Goal: Information Seeking & Learning: Learn about a topic

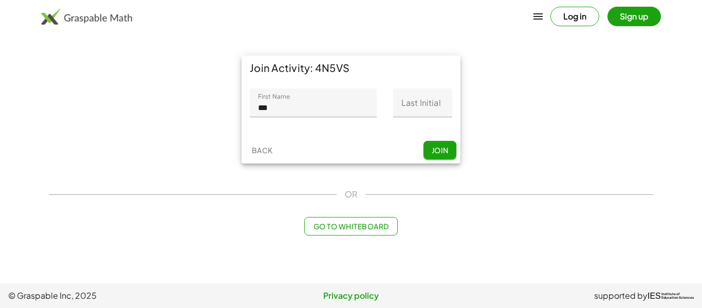
click at [298, 134] on div "First Name First Name *** 3 / 20 Last Initial Last Initial 0 / 1" at bounding box center [351, 108] width 219 height 57
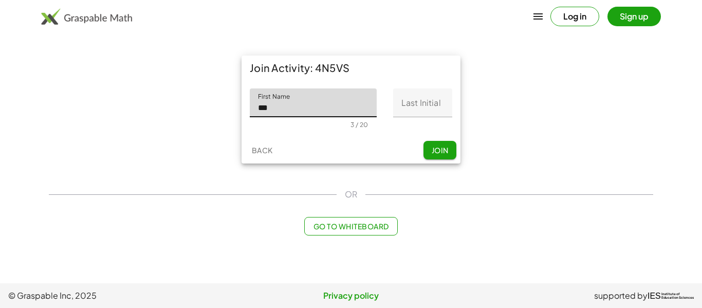
click at [276, 112] on input "***" at bounding box center [313, 102] width 127 height 29
type input "******"
click at [427, 104] on input "Last Initial" at bounding box center [422, 102] width 59 height 29
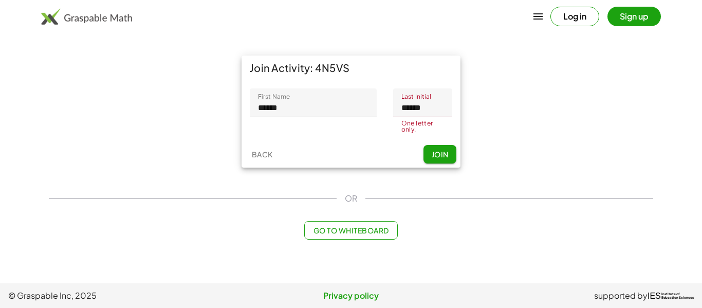
click at [440, 115] on input "******" at bounding box center [422, 102] width 59 height 29
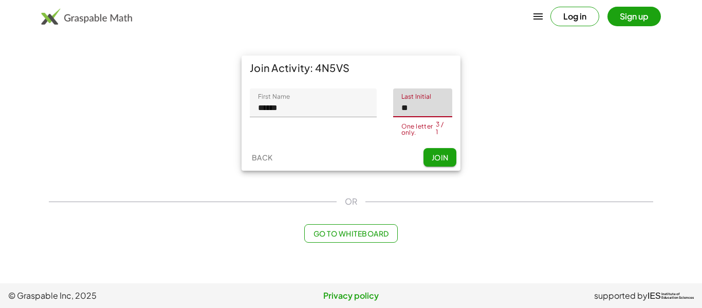
type input "*"
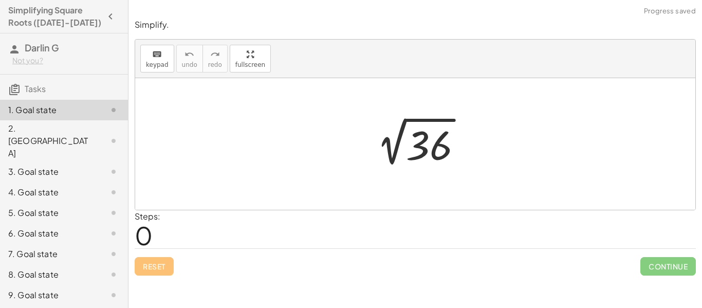
click at [232, 241] on div "Steps: 0" at bounding box center [416, 229] width 562 height 38
click at [438, 232] on div "Steps: 0" at bounding box center [416, 229] width 562 height 38
click at [133, 239] on div "Simplify. keyboard keypad undo undo redo redo fullscreen 2 √ 36 × Steps: 0 Rese…" at bounding box center [416, 147] width 574 height 269
drag, startPoint x: 276, startPoint y: 128, endPoint x: 294, endPoint y: 147, distance: 26.2
click at [294, 147] on div at bounding box center [415, 144] width 561 height 132
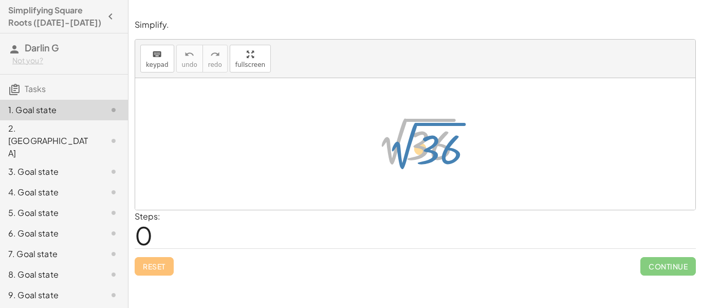
drag, startPoint x: 386, startPoint y: 140, endPoint x: 392, endPoint y: 143, distance: 6.9
click at [392, 143] on div at bounding box center [419, 144] width 113 height 52
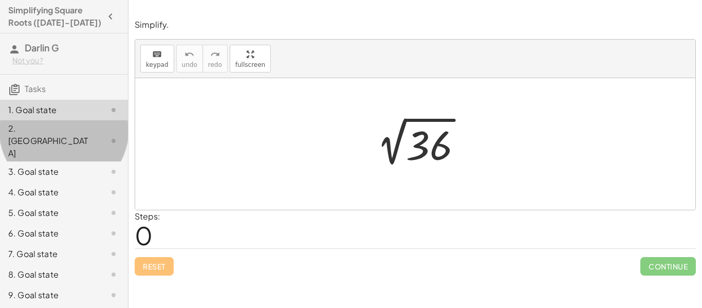
click at [46, 126] on div "2. [GEOGRAPHIC_DATA]" at bounding box center [49, 140] width 83 height 37
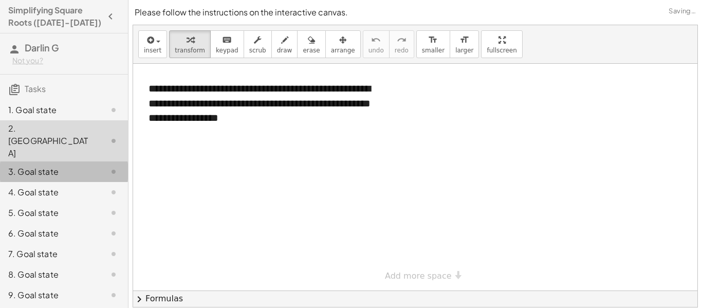
click at [61, 166] on div "3. Goal state" at bounding box center [49, 172] width 83 height 12
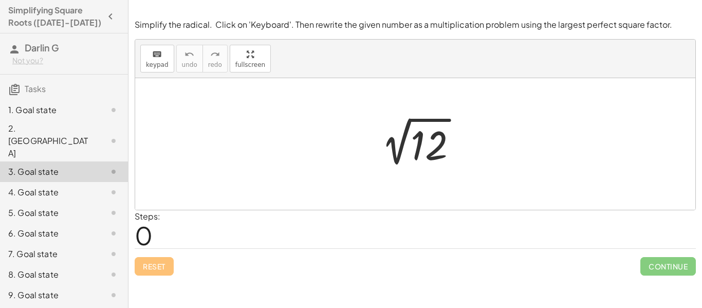
click at [382, 164] on div at bounding box center [419, 144] width 103 height 52
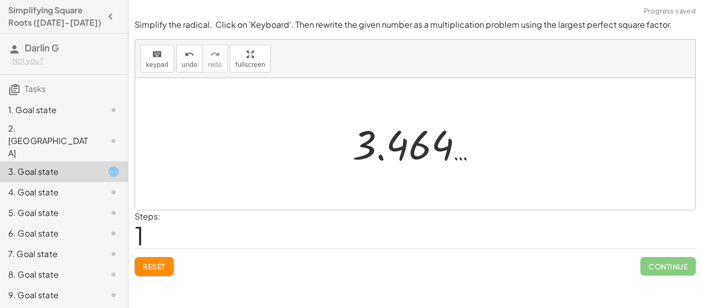
click at [233, 167] on div at bounding box center [415, 144] width 561 height 132
click at [173, 71] on div "keyboard keypad undo [PERSON_NAME] redo fullscreen" at bounding box center [415, 59] width 561 height 39
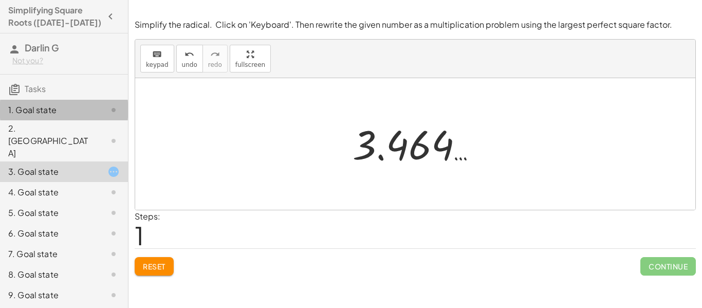
click at [110, 111] on icon at bounding box center [113, 110] width 12 height 12
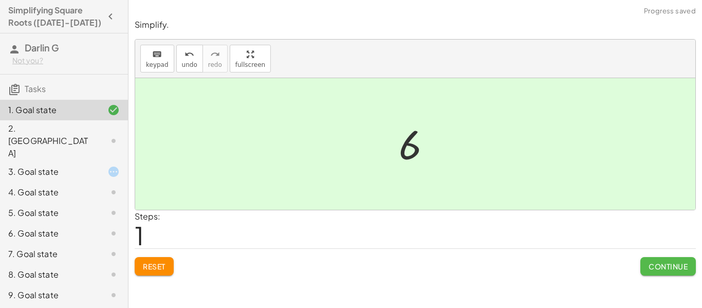
click at [652, 265] on span "Continue" at bounding box center [668, 266] width 39 height 9
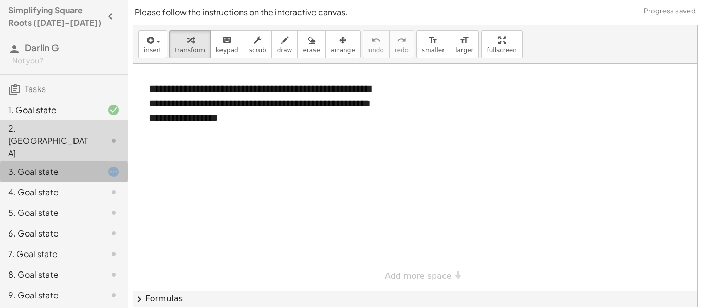
click at [118, 166] on icon at bounding box center [113, 172] width 12 height 12
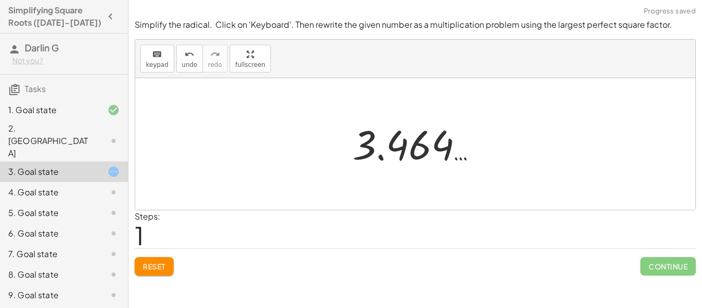
click at [423, 149] on div at bounding box center [419, 144] width 143 height 51
click at [387, 155] on div at bounding box center [419, 144] width 143 height 51
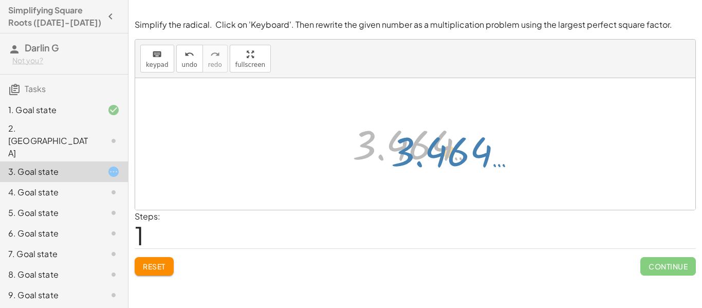
drag, startPoint x: 367, startPoint y: 144, endPoint x: 406, endPoint y: 150, distance: 39.0
click at [406, 150] on div at bounding box center [419, 144] width 143 height 51
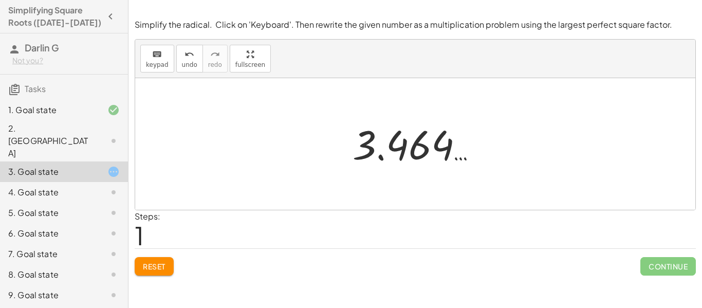
click at [408, 150] on div at bounding box center [419, 144] width 143 height 51
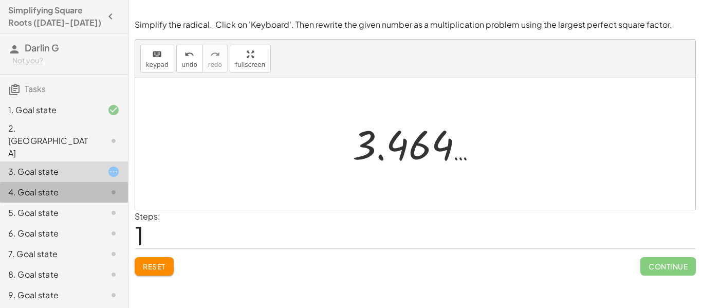
click at [88, 186] on div "4. Goal state" at bounding box center [49, 192] width 83 height 12
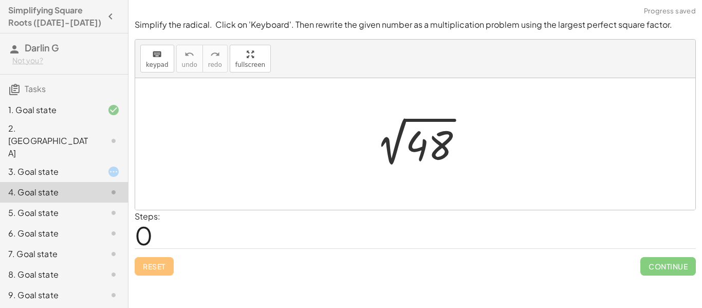
click at [425, 132] on div at bounding box center [420, 144] width 114 height 52
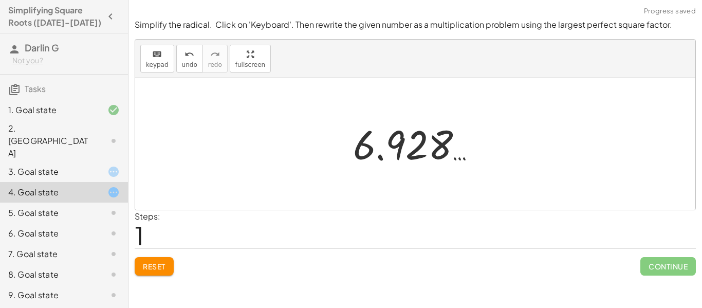
click at [425, 132] on div at bounding box center [419, 144] width 142 height 51
click at [396, 141] on div at bounding box center [419, 144] width 142 height 51
click at [103, 166] on div at bounding box center [105, 172] width 29 height 12
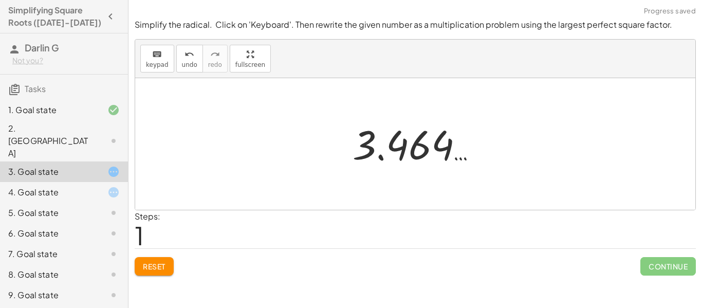
click at [160, 234] on div "Steps: 1" at bounding box center [148, 229] width 26 height 38
click at [83, 133] on div "2. [GEOGRAPHIC_DATA]" at bounding box center [49, 140] width 83 height 37
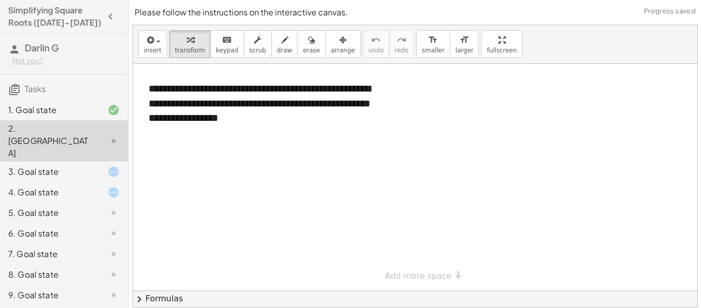
click at [83, 166] on div "3. Goal state" at bounding box center [49, 172] width 83 height 12
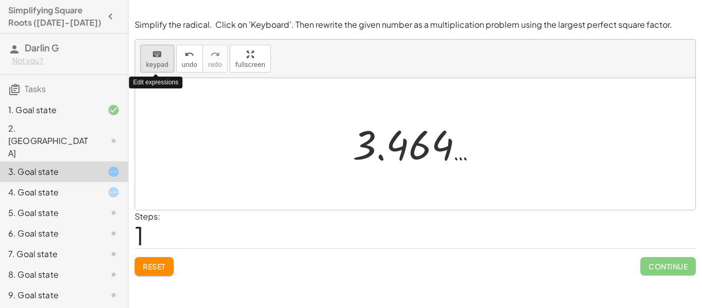
click at [156, 62] on span "keypad" at bounding box center [157, 64] width 23 height 7
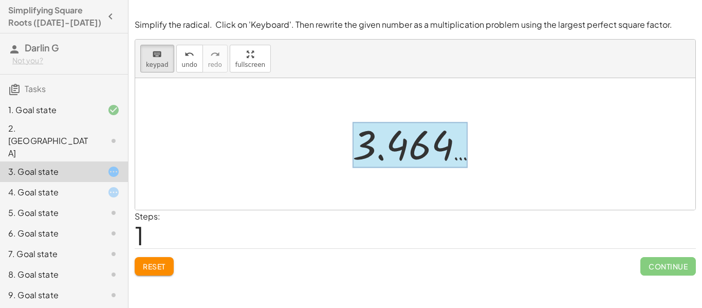
click at [391, 148] on div at bounding box center [410, 145] width 115 height 46
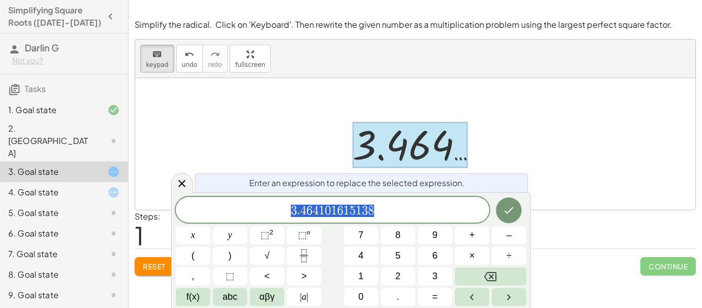
scroll to position [1, 0]
click at [385, 215] on span "3 . 4 6 4 1 0 1 6 1 5 1 3 8" at bounding box center [333, 211] width 314 height 14
click at [247, 128] on div at bounding box center [415, 144] width 561 height 132
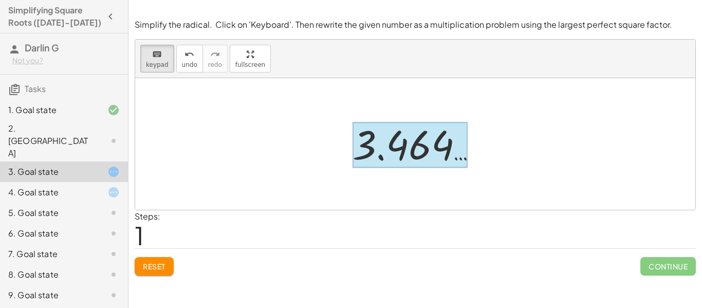
click at [412, 128] on div at bounding box center [410, 145] width 115 height 46
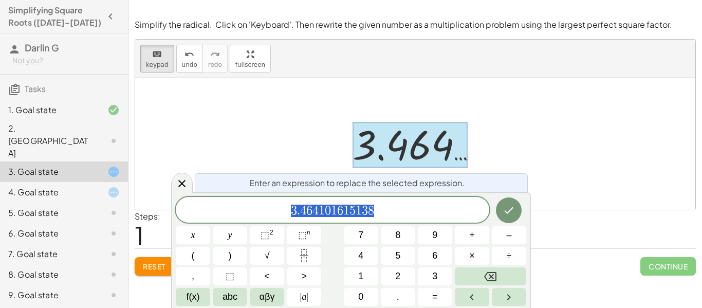
scroll to position [1, 0]
click at [412, 128] on div at bounding box center [410, 145] width 115 height 46
click at [241, 88] on div at bounding box center [415, 144] width 561 height 132
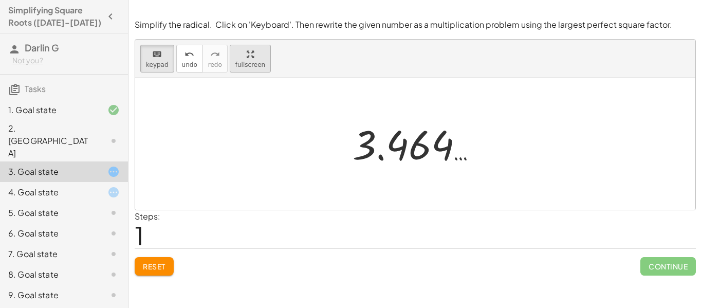
click at [241, 123] on div "keyboard keypad undo undo redo redo fullscreen 2 √ 12 3.464 … ×" at bounding box center [415, 125] width 561 height 170
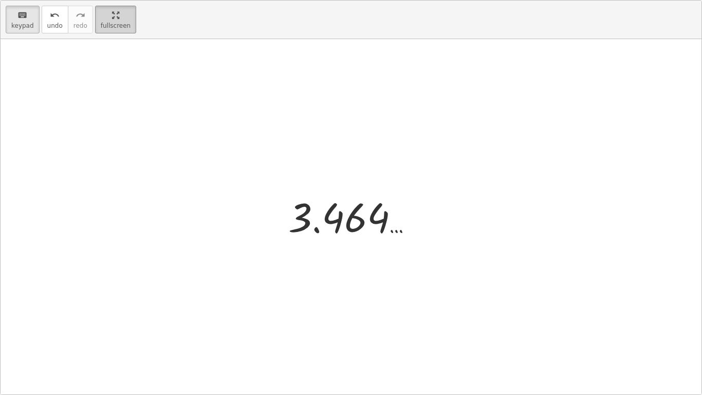
click at [114, 0] on html "**********" at bounding box center [351, 197] width 702 height 395
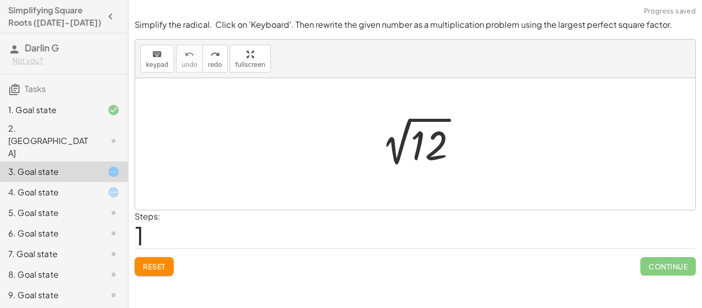
click at [113, 161] on div "1. Goal state" at bounding box center [64, 171] width 128 height 21
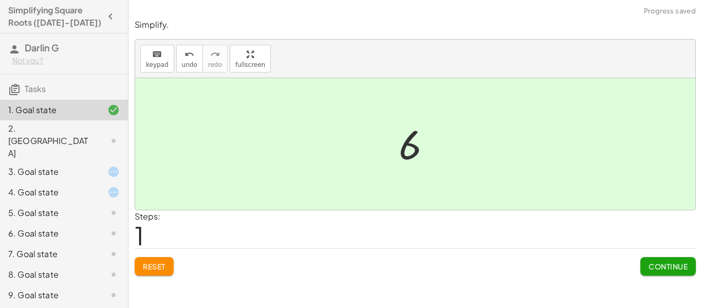
click at [408, 160] on div at bounding box center [419, 144] width 51 height 51
click at [89, 182] on div "2. [GEOGRAPHIC_DATA]" at bounding box center [64, 192] width 128 height 21
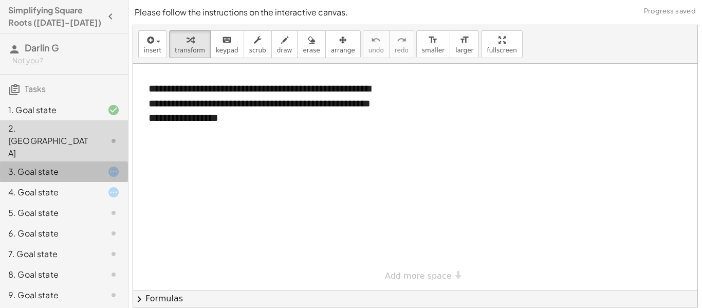
click at [92, 166] on div at bounding box center [105, 172] width 29 height 12
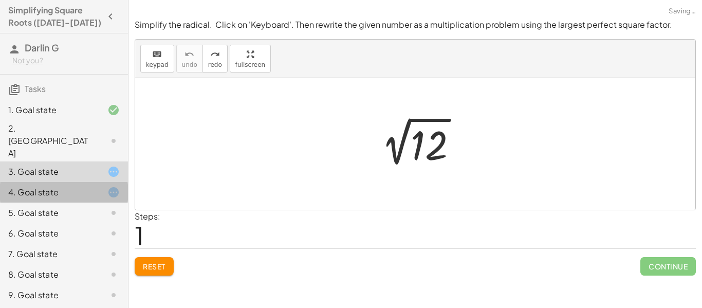
click at [68, 223] on div "4. Goal state" at bounding box center [64, 233] width 128 height 21
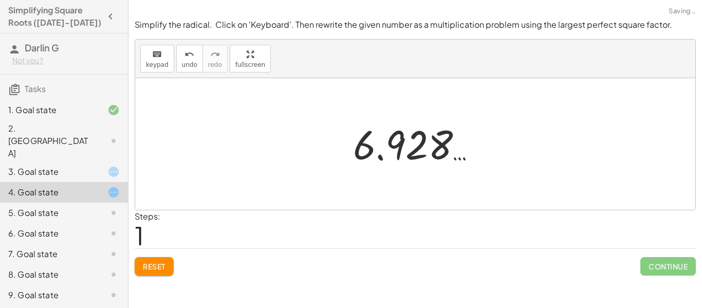
click at [406, 146] on div at bounding box center [419, 144] width 142 height 51
click at [91, 166] on div at bounding box center [105, 172] width 29 height 12
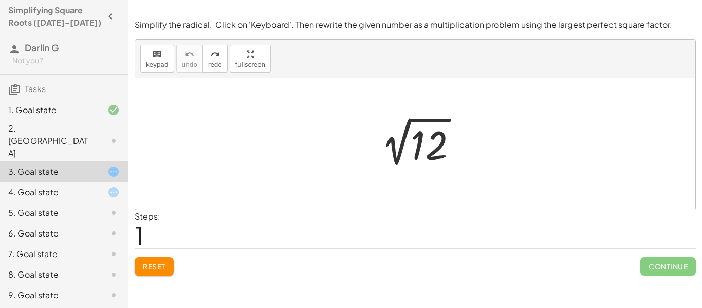
click at [344, 24] on p "Simplify the radical. Click on 'Keyboard'. Then rewrite the given number as a m…" at bounding box center [416, 25] width 562 height 12
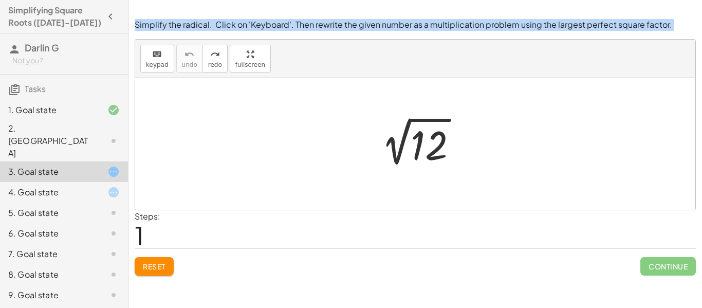
click at [337, 5] on div at bounding box center [337, 5] width 0 height 0
click at [300, 113] on div at bounding box center [415, 144] width 561 height 132
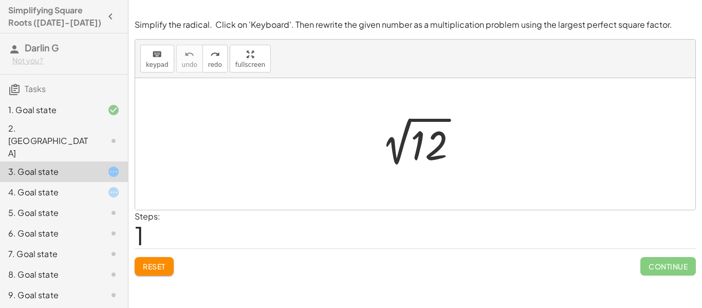
click at [421, 138] on div at bounding box center [419, 144] width 103 height 52
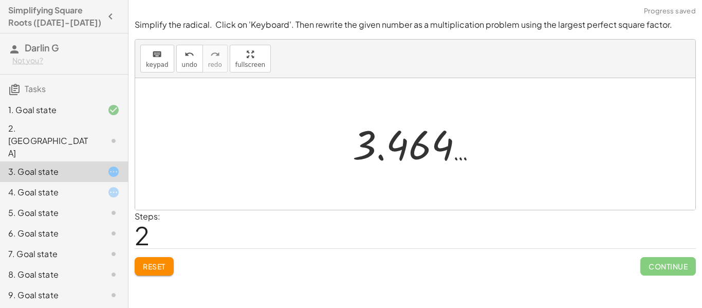
click at [368, 153] on div at bounding box center [419, 144] width 143 height 51
click at [427, 139] on div at bounding box center [419, 144] width 143 height 51
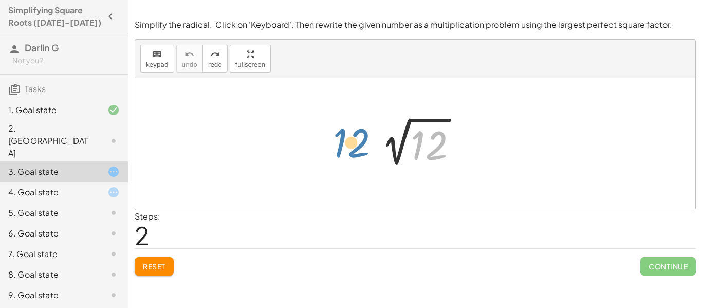
drag, startPoint x: 420, startPoint y: 154, endPoint x: 337, endPoint y: 152, distance: 82.3
click at [337, 152] on div "12 2 √ 12" at bounding box center [415, 144] width 561 height 132
drag, startPoint x: 419, startPoint y: 148, endPoint x: 348, endPoint y: 145, distance: 71.0
click at [348, 145] on div "12 2 √ 12" at bounding box center [415, 144] width 561 height 132
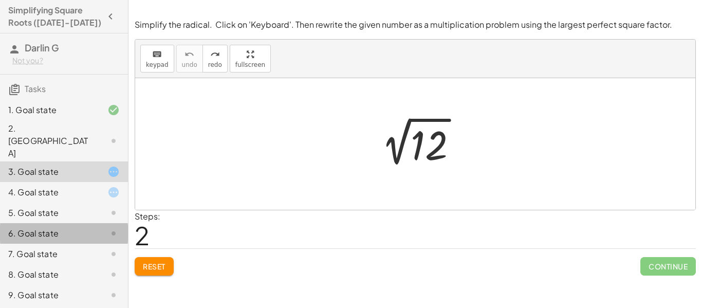
click at [40, 227] on div "6. Goal state" at bounding box center [49, 233] width 83 height 12
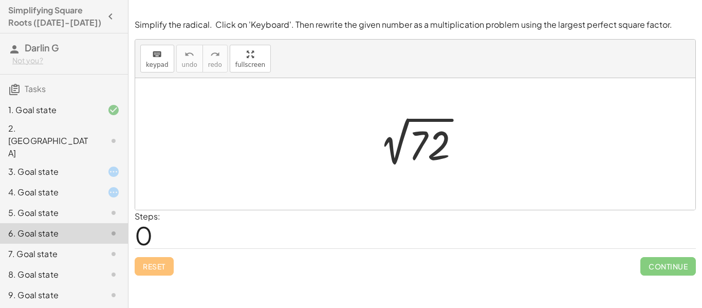
click at [92, 166] on div at bounding box center [105, 172] width 29 height 12
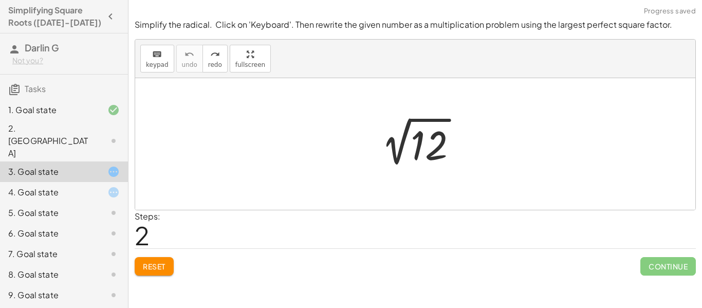
click at [283, 30] on p "Simplify the radical. Click on 'Keyboard'. Then rewrite the given number as a m…" at bounding box center [416, 25] width 562 height 12
click at [276, 30] on div at bounding box center [276, 30] width 0 height 0
click at [283, 30] on p "Simplify the radical. Click on 'Keyboard'. Then rewrite the given number as a m…" at bounding box center [416, 25] width 562 height 12
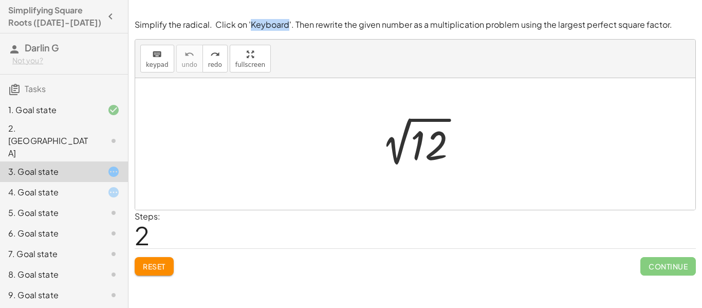
click at [283, 30] on p "Simplify the radical. Click on 'Keyboard'. Then rewrite the given number as a m…" at bounding box center [416, 25] width 562 height 12
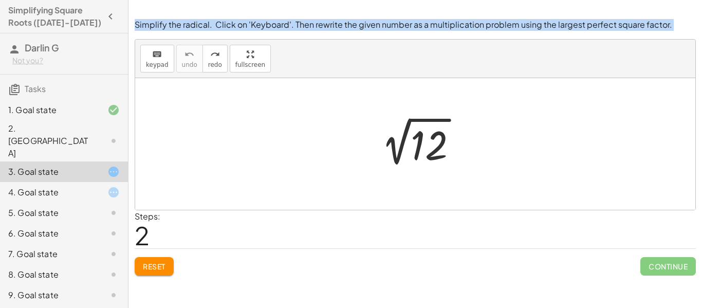
click at [283, 30] on p "Simplify the radical. Click on 'Keyboard'. Then rewrite the given number as a m…" at bounding box center [416, 25] width 562 height 12
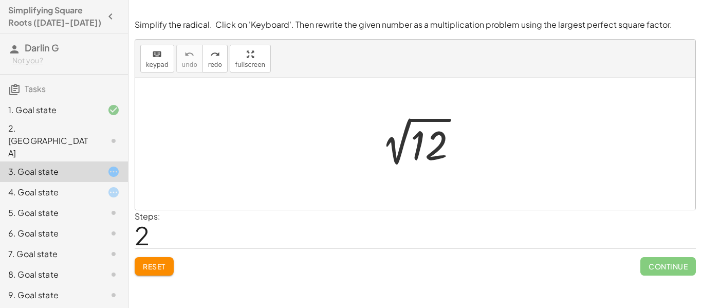
click at [283, 30] on p "Simplify the radical. Click on 'Keyboard'. Then rewrite the given number as a m…" at bounding box center [416, 25] width 562 height 12
click at [276, 30] on div at bounding box center [276, 30] width 0 height 0
click at [301, 27] on p "Simplify the radical. Click on 'Keyboard'. Then rewrite the given number as a m…" at bounding box center [416, 25] width 562 height 12
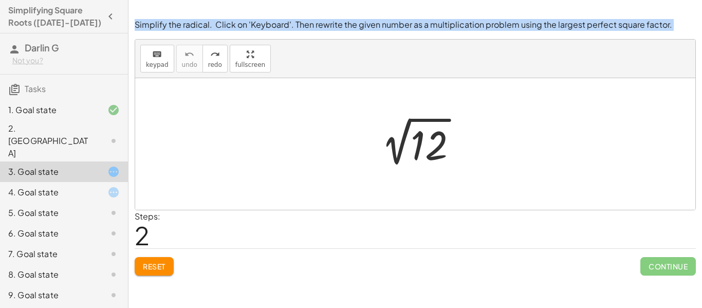
click at [294, 5] on div at bounding box center [294, 5] width 0 height 0
click at [228, 212] on html "**********" at bounding box center [351, 154] width 702 height 308
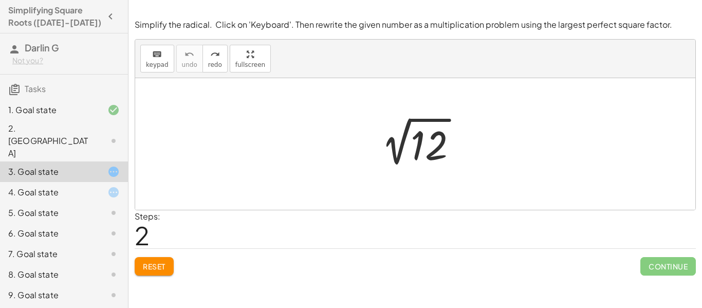
scroll to position [0, 0]
click at [71, 129] on div "2. [GEOGRAPHIC_DATA]" at bounding box center [49, 140] width 83 height 37
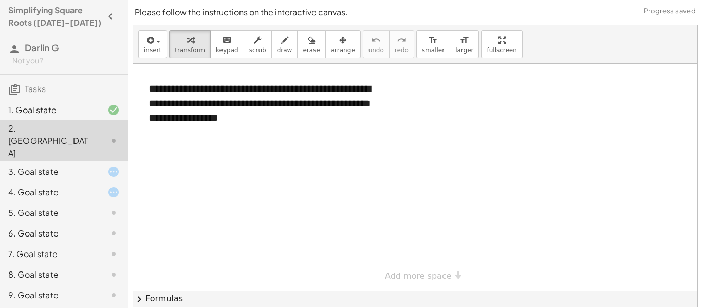
click at [67, 161] on div "1. Goal state" at bounding box center [64, 171] width 128 height 21
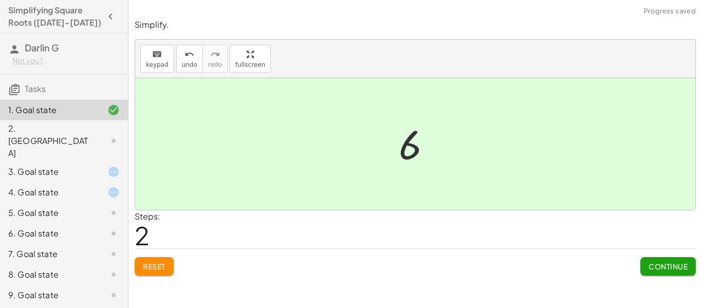
click at [101, 166] on div at bounding box center [105, 172] width 29 height 12
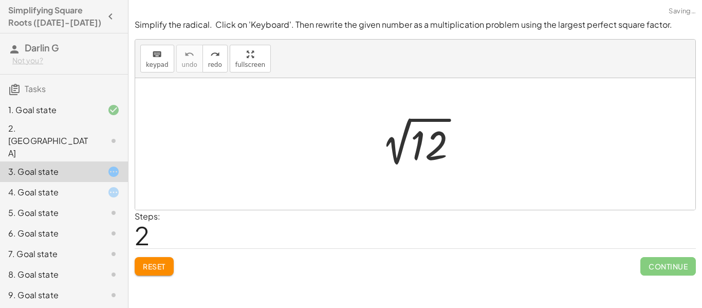
scroll to position [2, 0]
click at [70, 308] on div "10. Goal state" at bounding box center [49, 314] width 83 height 12
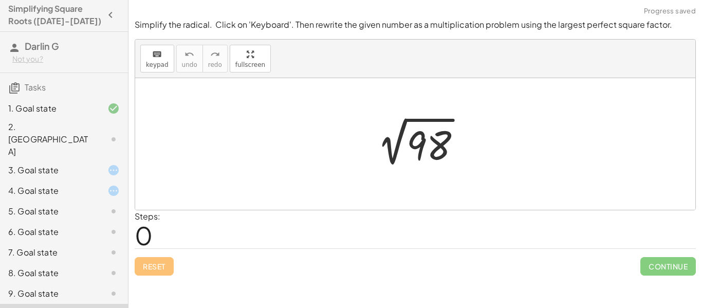
click at [424, 147] on div at bounding box center [419, 144] width 111 height 52
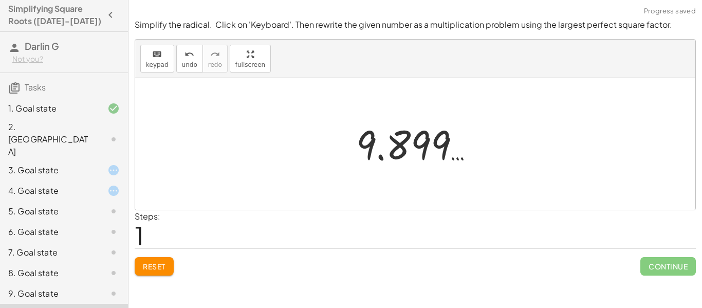
click at [424, 147] on div at bounding box center [419, 144] width 137 height 51
click at [415, 150] on div at bounding box center [419, 144] width 137 height 51
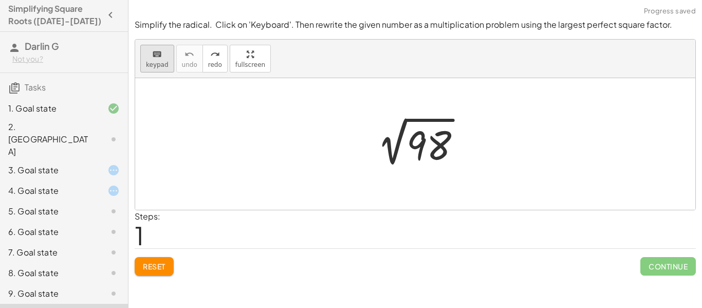
click at [143, 58] on button "keyboard keypad" at bounding box center [157, 59] width 34 height 28
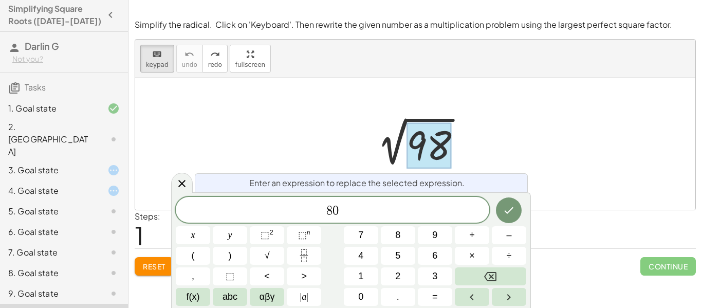
scroll to position [2, 0]
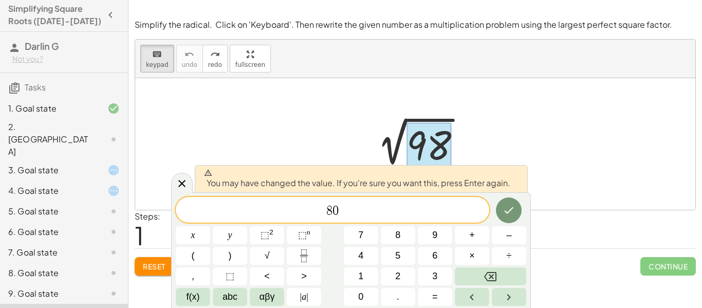
click at [373, 207] on span "8 0 ​" at bounding box center [333, 211] width 314 height 14
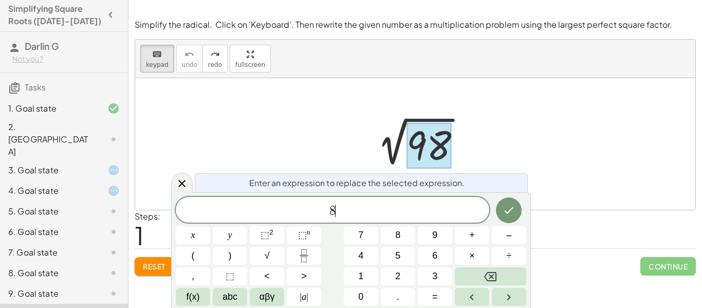
scroll to position [3, 0]
click at [505, 216] on icon "Done" at bounding box center [509, 210] width 12 height 12
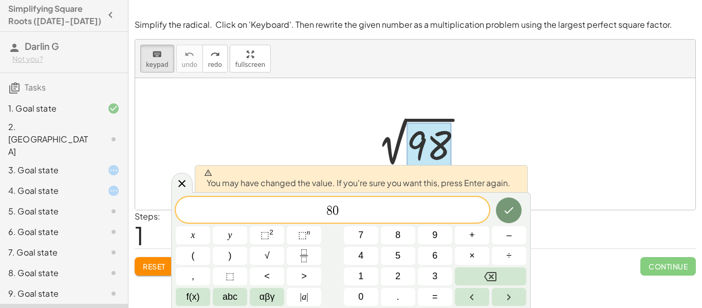
click at [517, 171] on div "You may have changed the value. If you're sure you want this, press Enter again." at bounding box center [361, 178] width 333 height 27
click at [149, 59] on div "keyboard" at bounding box center [157, 54] width 23 height 12
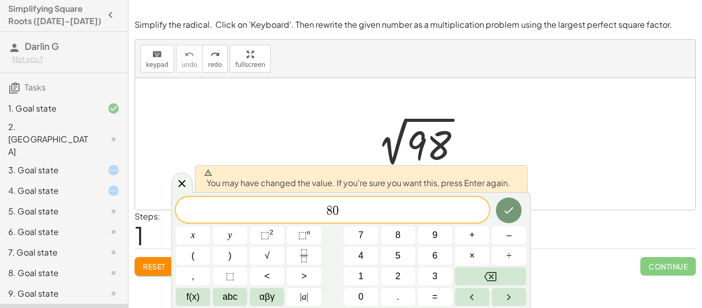
click at [269, 175] on span at bounding box center [357, 173] width 306 height 8
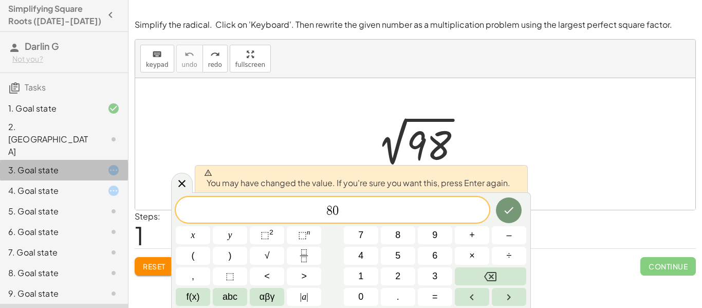
click at [79, 201] on div "3. Goal state" at bounding box center [64, 211] width 128 height 21
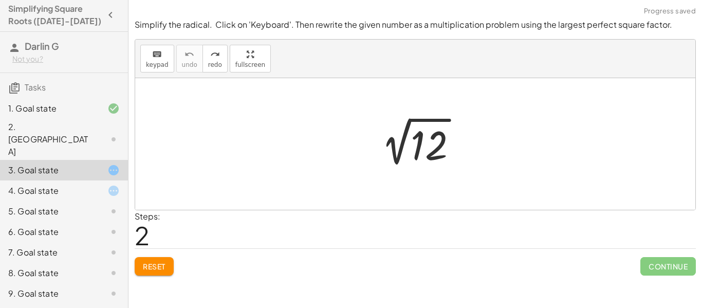
click at [407, 133] on div at bounding box center [419, 144] width 103 height 52
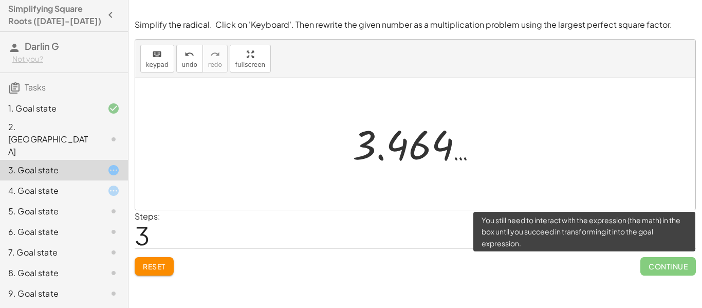
click at [672, 267] on span "Continue" at bounding box center [669, 266] width 56 height 19
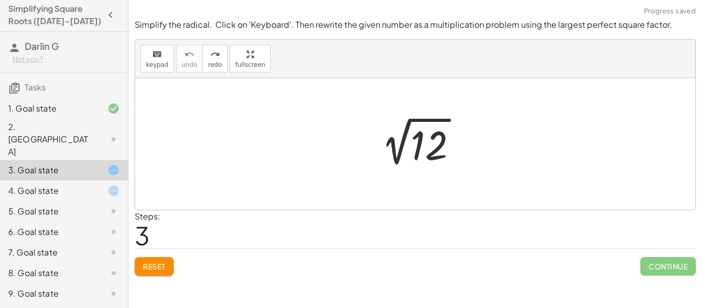
click at [420, 132] on div at bounding box center [419, 144] width 103 height 52
click at [430, 137] on div at bounding box center [419, 144] width 103 height 52
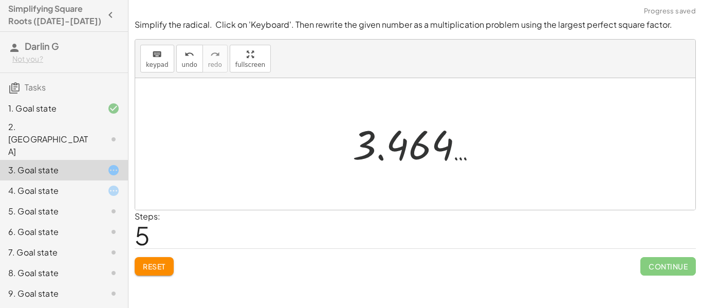
click at [430, 137] on div at bounding box center [419, 144] width 143 height 51
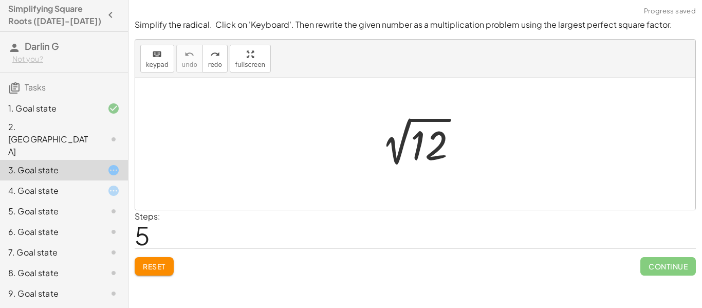
click at [426, 128] on div at bounding box center [419, 144] width 103 height 52
click at [148, 58] on div "keyboard" at bounding box center [157, 54] width 23 height 12
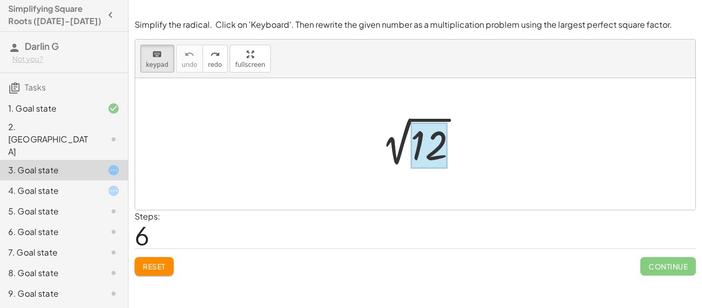
click at [410, 136] on div at bounding box center [419, 144] width 103 height 52
click at [452, 147] on div at bounding box center [419, 144] width 103 height 52
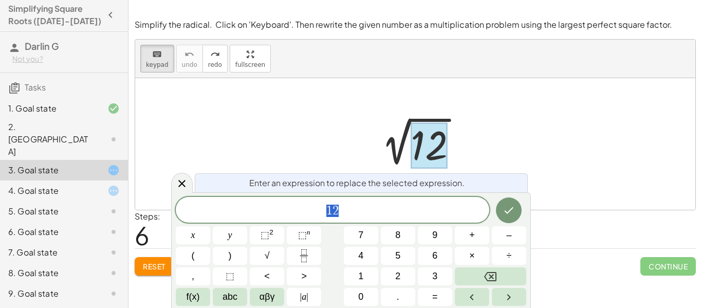
click at [432, 150] on div at bounding box center [429, 146] width 37 height 46
click at [396, 205] on span "1 2" at bounding box center [333, 211] width 314 height 14
click at [511, 215] on icon "Done" at bounding box center [509, 210] width 12 height 12
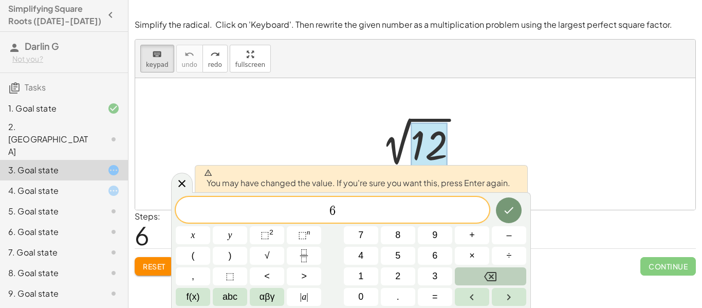
click at [507, 279] on button "Backspace" at bounding box center [490, 276] width 71 height 18
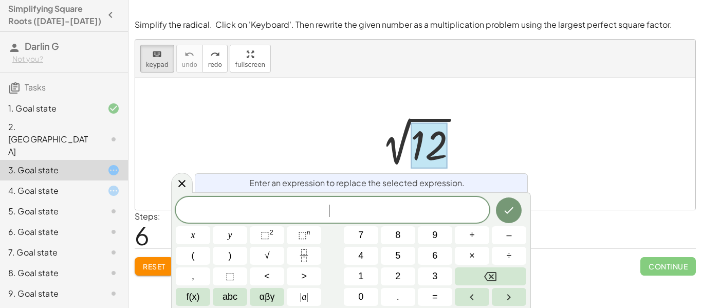
click at [564, 127] on div at bounding box center [415, 144] width 561 height 132
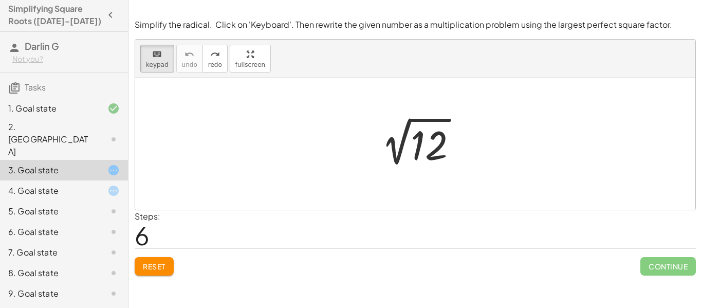
click at [403, 144] on div at bounding box center [419, 144] width 103 height 52
click at [107, 185] on icon at bounding box center [113, 191] width 12 height 12
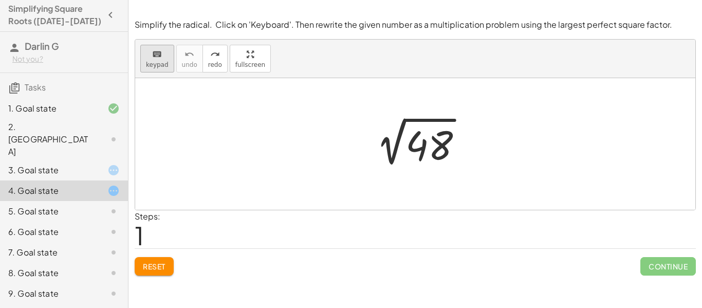
click at [157, 61] on span "keypad" at bounding box center [157, 64] width 23 height 7
click at [69, 201] on div "3. Goal state" at bounding box center [64, 211] width 128 height 21
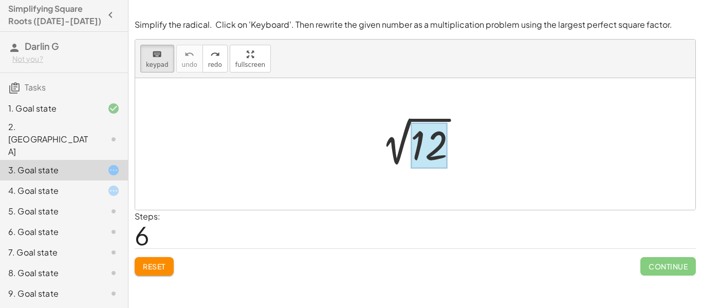
click at [416, 143] on div at bounding box center [429, 146] width 37 height 46
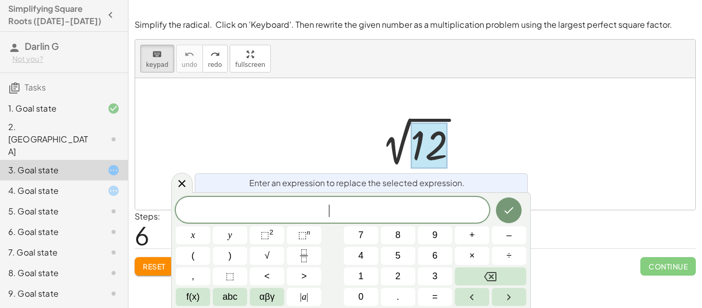
scroll to position [6, 0]
click at [416, 143] on div at bounding box center [429, 146] width 37 height 46
click at [336, 219] on div at bounding box center [333, 209] width 314 height 26
click at [362, 257] on span "4" at bounding box center [360, 256] width 5 height 14
click at [479, 256] on button "×" at bounding box center [472, 256] width 34 height 18
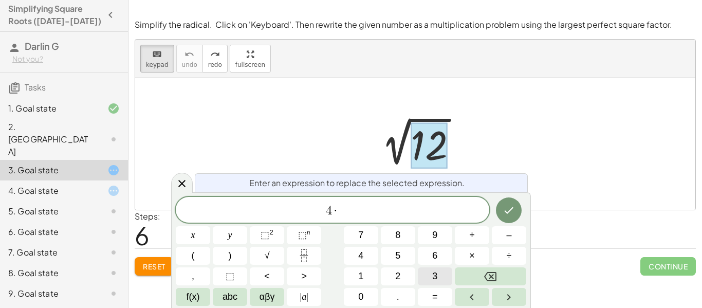
click at [429, 272] on button "3" at bounding box center [435, 276] width 34 height 18
click at [512, 207] on icon "Done" at bounding box center [509, 210] width 12 height 12
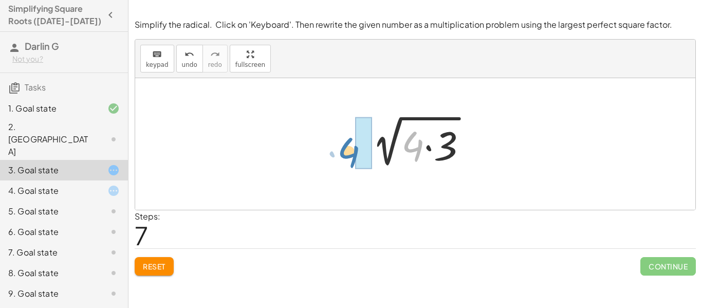
drag, startPoint x: 416, startPoint y: 154, endPoint x: 357, endPoint y: 161, distance: 59.6
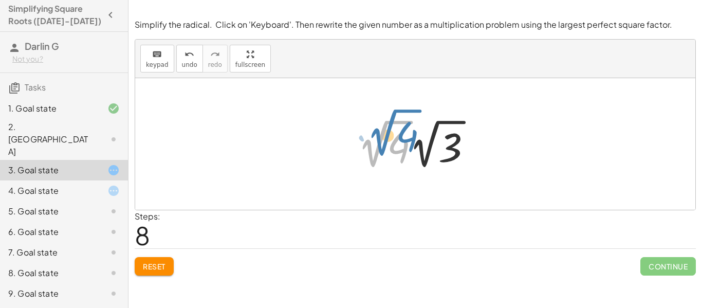
drag, startPoint x: 373, startPoint y: 156, endPoint x: 382, endPoint y: 146, distance: 13.9
click at [382, 146] on div at bounding box center [419, 144] width 133 height 57
click at [375, 153] on div at bounding box center [419, 144] width 133 height 57
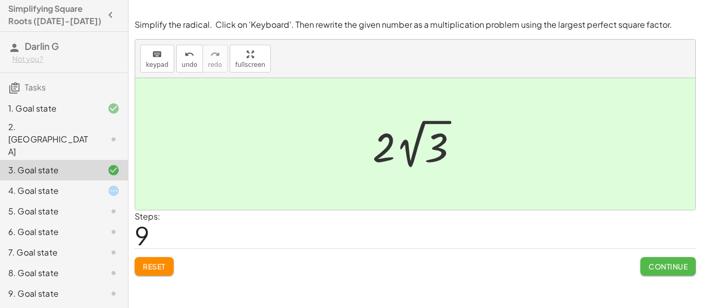
click at [653, 268] on span "Continue" at bounding box center [668, 266] width 39 height 9
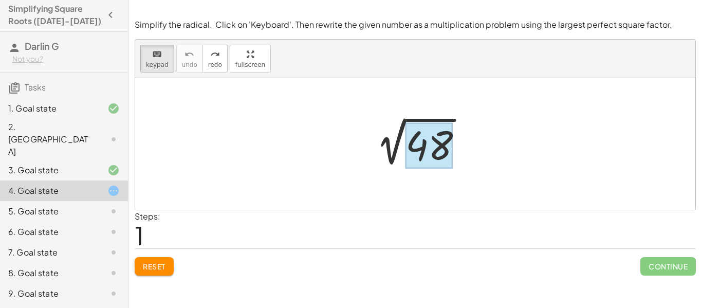
click at [410, 160] on div at bounding box center [429, 146] width 47 height 46
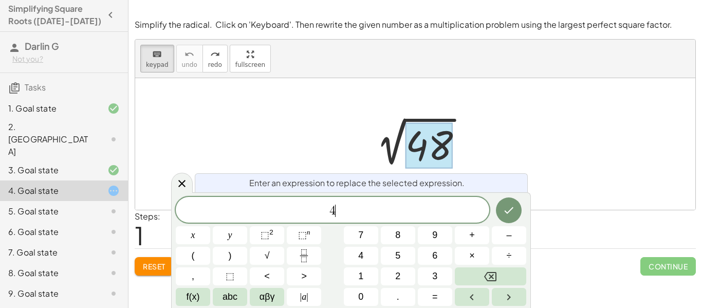
scroll to position [7, 0]
click at [476, 250] on button "×" at bounding box center [472, 256] width 34 height 18
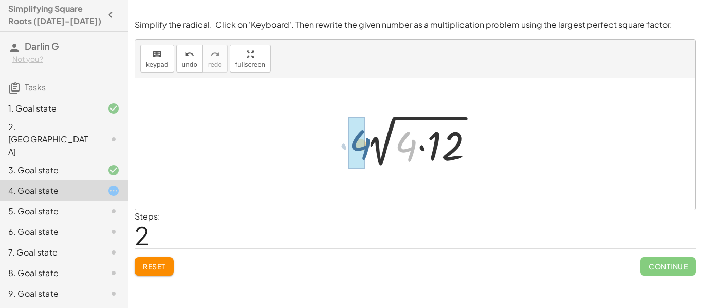
drag, startPoint x: 409, startPoint y: 149, endPoint x: 360, endPoint y: 148, distance: 48.3
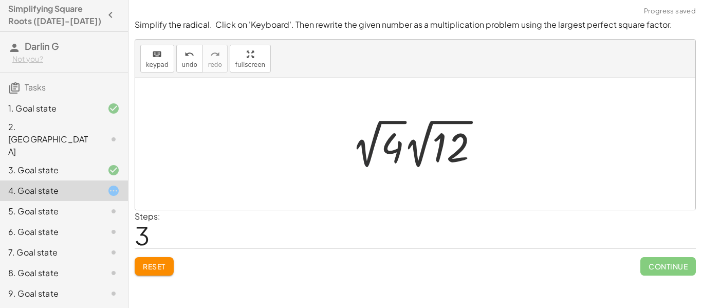
click at [373, 149] on div at bounding box center [420, 144] width 146 height 57
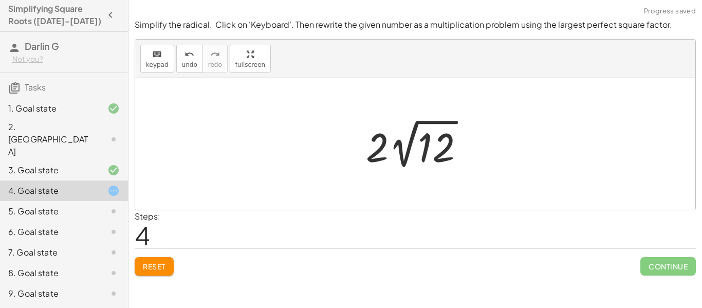
click at [401, 158] on div at bounding box center [419, 144] width 117 height 57
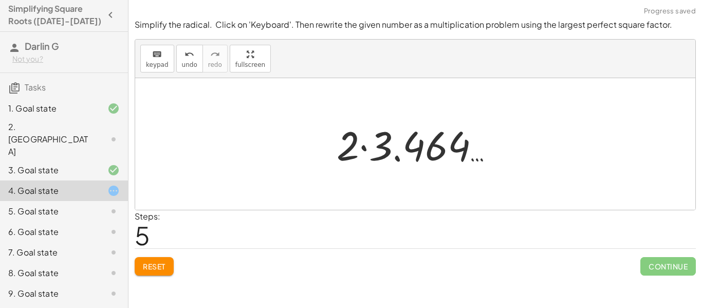
click at [346, 153] on div at bounding box center [420, 144] width 176 height 53
click at [375, 157] on div at bounding box center [420, 144] width 176 height 53
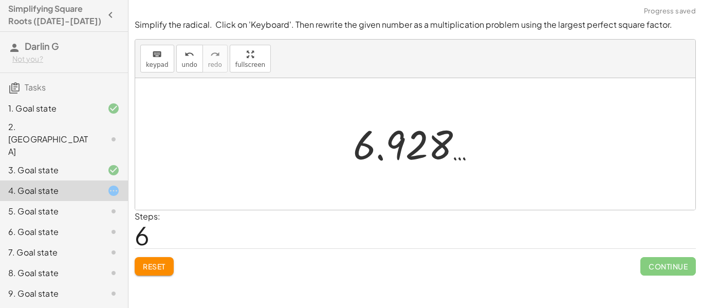
click at [396, 152] on div at bounding box center [419, 144] width 142 height 51
click at [361, 155] on div at bounding box center [419, 144] width 142 height 51
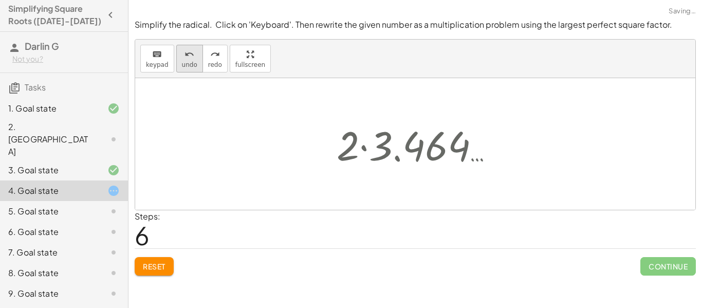
click at [177, 65] on button "undo undo" at bounding box center [189, 59] width 27 height 28
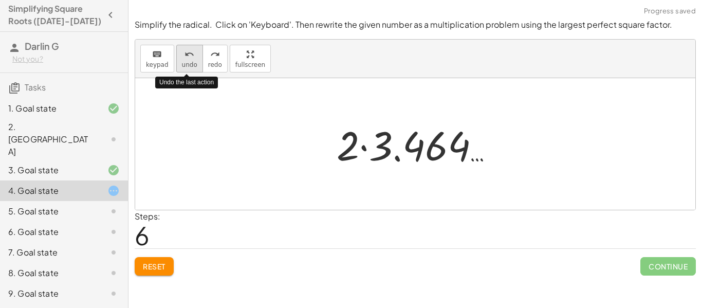
click at [186, 59] on icon "undo" at bounding box center [190, 54] width 10 height 12
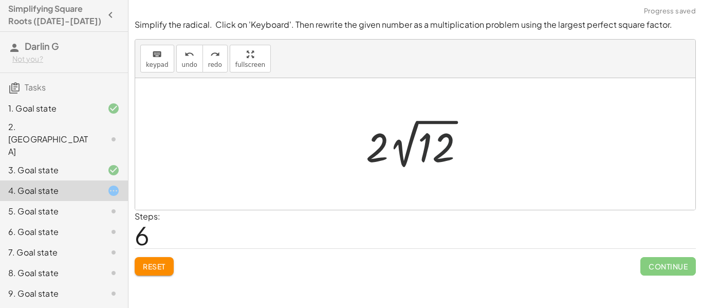
click at [441, 154] on div at bounding box center [419, 144] width 117 height 57
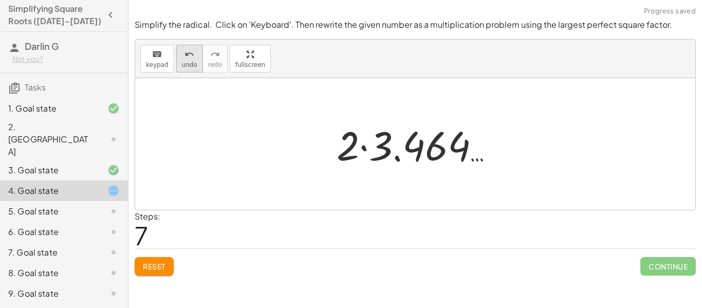
click at [186, 61] on span "undo" at bounding box center [189, 64] width 15 height 7
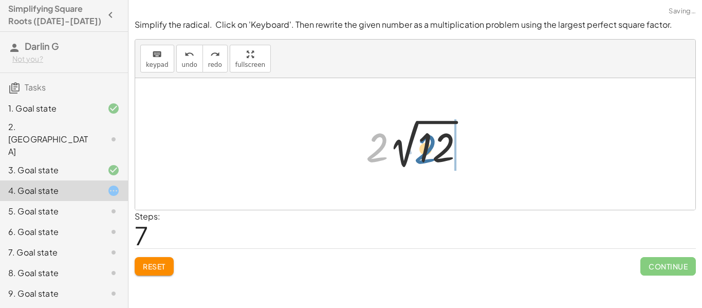
drag, startPoint x: 381, startPoint y: 153, endPoint x: 433, endPoint y: 154, distance: 52.5
click at [433, 154] on div at bounding box center [419, 144] width 117 height 57
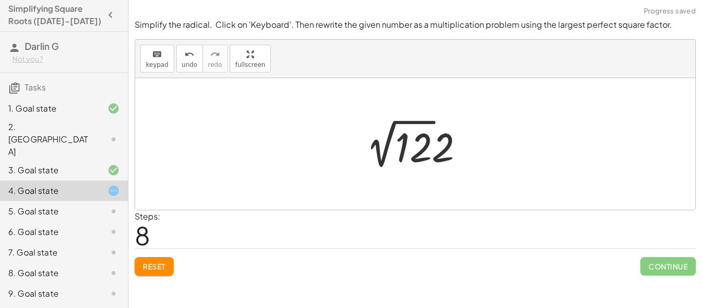
click at [445, 154] on div at bounding box center [419, 144] width 117 height 57
drag, startPoint x: 399, startPoint y: 160, endPoint x: 340, endPoint y: 157, distance: 58.7
click at [340, 157] on div "2 √ 48 2 √ ( · 4 · 12 ) · 2 √ 4 · 2 √ 12 · 2 · 2 √ 12 12 · 2 · 2 √ 12" at bounding box center [415, 144] width 561 height 132
drag, startPoint x: 421, startPoint y: 152, endPoint x: 349, endPoint y: 152, distance: 71.5
click at [349, 152] on div "2 √ 48 2 √ ( · 4 · 12 ) · 2 √ 4 · 2 √ 12 · 2 · 2 √ 12 12 · 2 · 2 √ 12" at bounding box center [415, 144] width 561 height 132
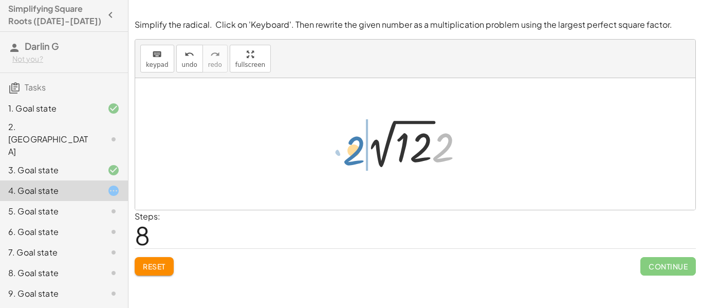
drag, startPoint x: 442, startPoint y: 155, endPoint x: 352, endPoint y: 158, distance: 90.0
click at [352, 158] on div "2 √ 48 2 √ ( · 4 · 12 ) · 2 √ 4 · 2 √ 12 · 2 · 2 √ 12 · 2 · 2 · 2 √ 12" at bounding box center [416, 144] width 130 height 62
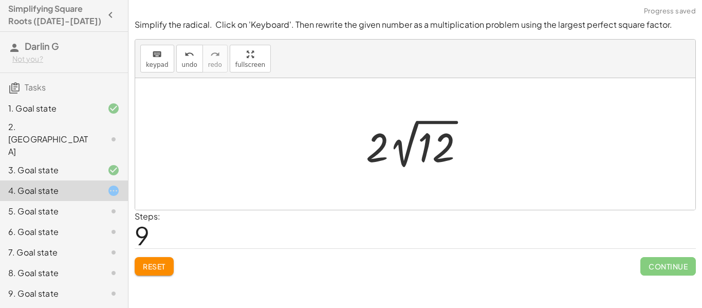
click at [403, 164] on div at bounding box center [419, 144] width 117 height 57
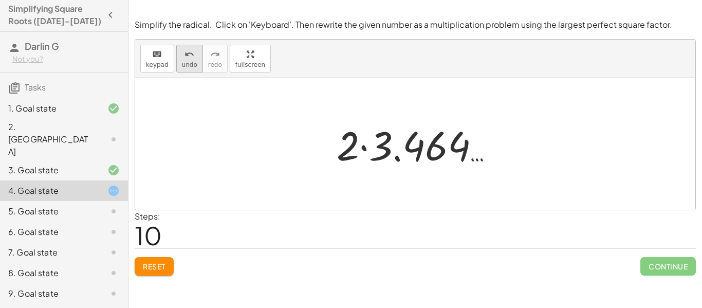
click at [187, 66] on span "undo" at bounding box center [189, 64] width 15 height 7
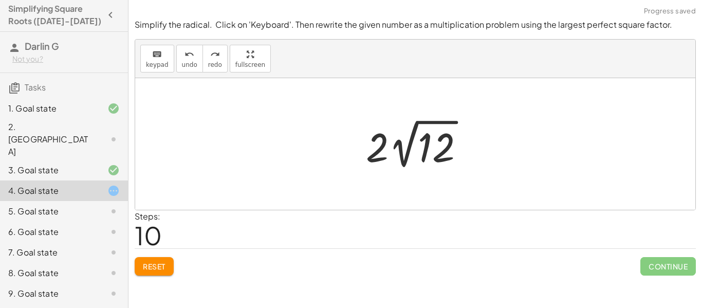
click at [383, 154] on div at bounding box center [419, 144] width 117 height 57
click at [377, 144] on div at bounding box center [419, 144] width 117 height 57
click at [411, 156] on div at bounding box center [419, 144] width 117 height 57
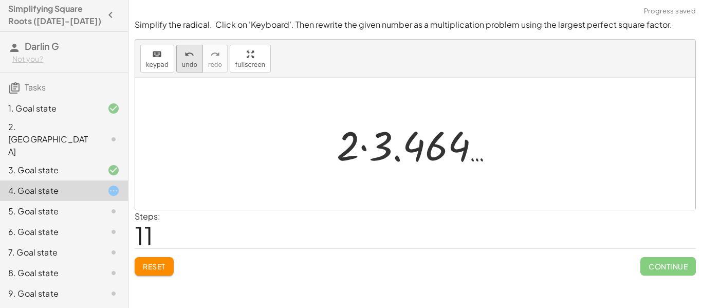
click at [188, 62] on span "undo" at bounding box center [189, 64] width 15 height 7
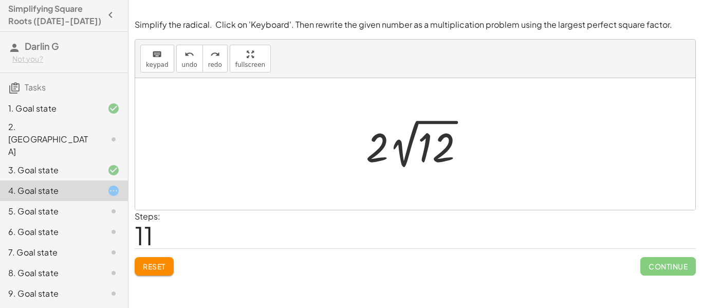
click at [406, 153] on div at bounding box center [419, 144] width 117 height 57
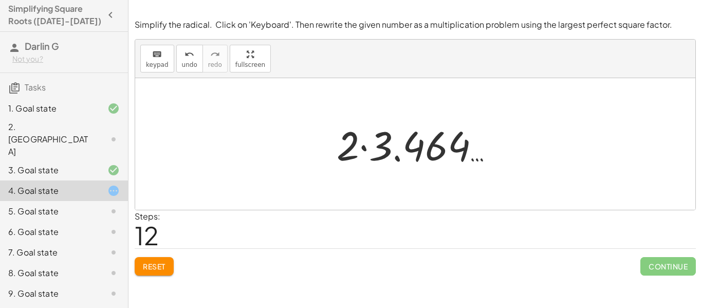
click at [366, 152] on div at bounding box center [420, 144] width 176 height 53
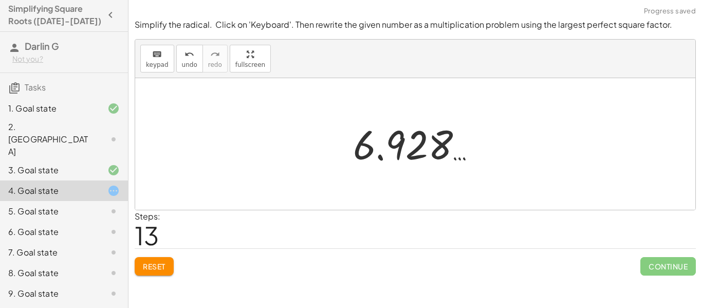
click at [371, 147] on div at bounding box center [419, 144] width 142 height 51
click at [390, 158] on div at bounding box center [419, 144] width 142 height 51
click at [390, 154] on div at bounding box center [419, 144] width 142 height 51
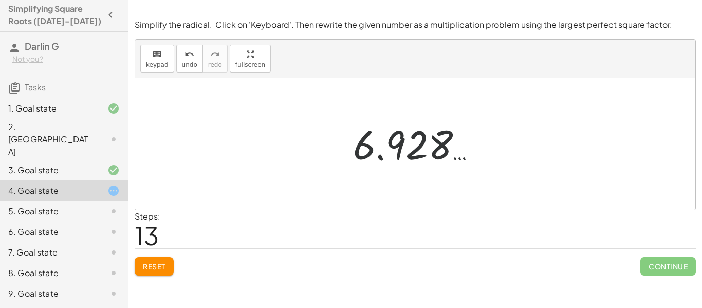
click at [390, 154] on div at bounding box center [419, 144] width 142 height 51
click at [190, 56] on icon "undo" at bounding box center [190, 54] width 10 height 12
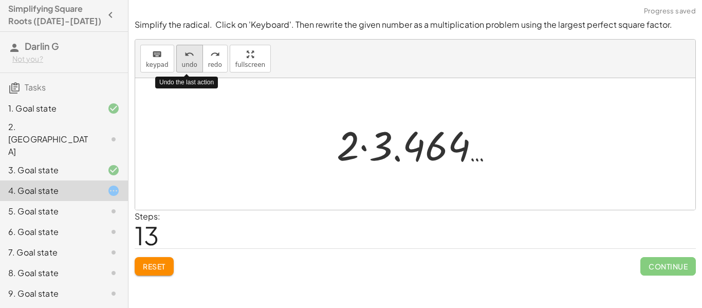
click at [190, 56] on icon "undo" at bounding box center [190, 54] width 10 height 12
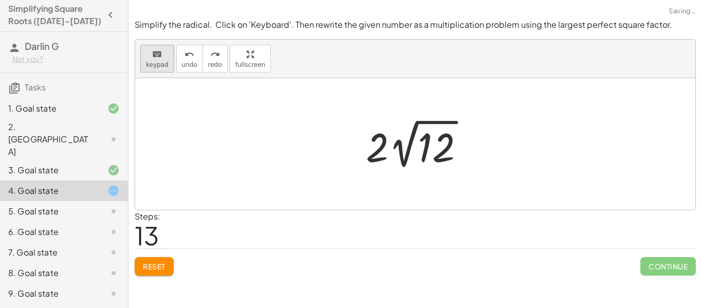
click at [153, 55] on icon "keyboard" at bounding box center [157, 54] width 10 height 12
click at [69, 205] on div "5. Goal state" at bounding box center [49, 211] width 83 height 12
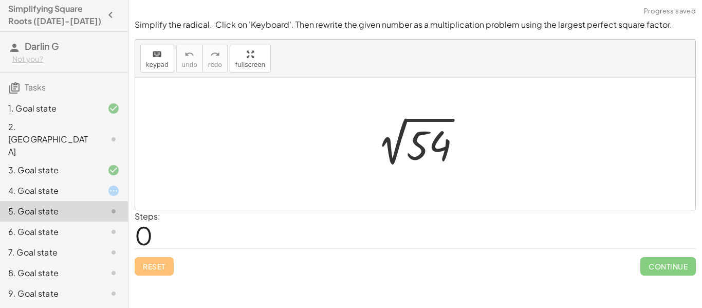
click at [58, 185] on div "4. Goal state" at bounding box center [49, 191] width 83 height 12
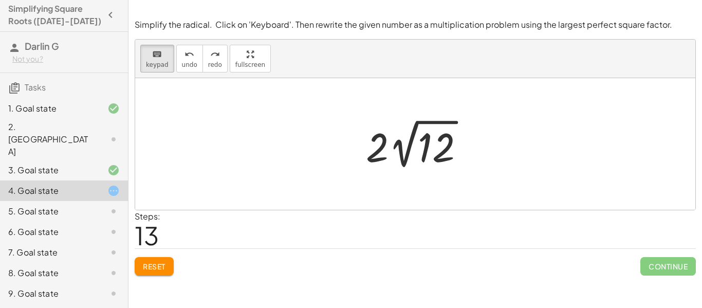
drag, startPoint x: 370, startPoint y: 167, endPoint x: 481, endPoint y: 155, distance: 112.3
drag, startPoint x: 389, startPoint y: 152, endPoint x: 458, endPoint y: 156, distance: 69.5
click at [152, 59] on icon "keyboard" at bounding box center [157, 54] width 10 height 12
drag, startPoint x: 378, startPoint y: 138, endPoint x: 387, endPoint y: 138, distance: 8.8
click at [387, 138] on div at bounding box center [419, 144] width 117 height 57
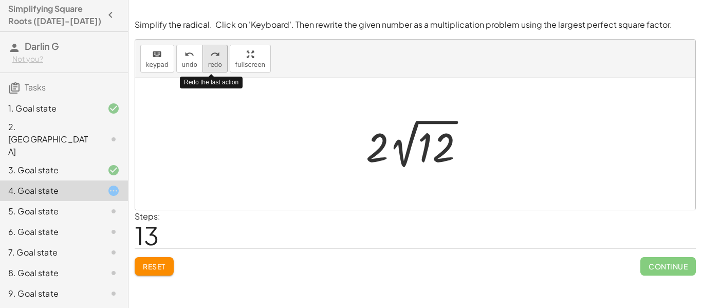
click at [203, 63] on button "redo redo" at bounding box center [215, 59] width 25 height 28
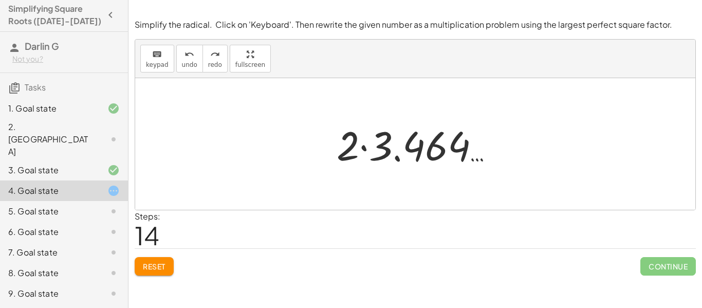
click at [196, 64] on div at bounding box center [196, 64] width 0 height 0
click at [30, 164] on div "3. Goal state" at bounding box center [49, 170] width 83 height 12
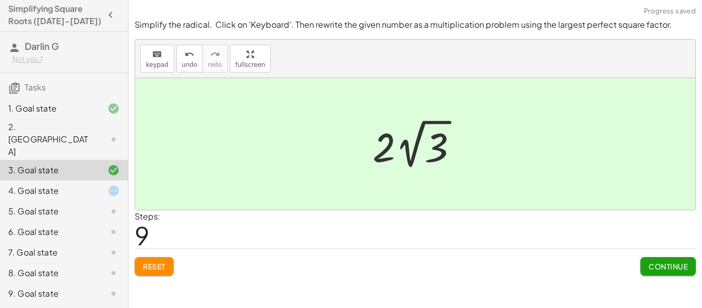
click at [53, 185] on div "4. Goal state" at bounding box center [49, 191] width 83 height 12
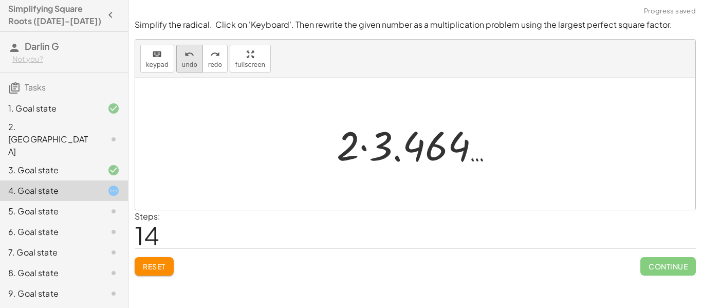
click at [181, 69] on button "undo undo" at bounding box center [189, 59] width 27 height 28
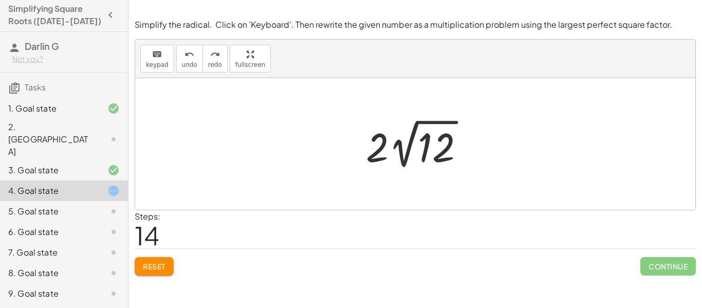
click at [370, 156] on div at bounding box center [419, 144] width 117 height 57
click at [188, 52] on icon "undo" at bounding box center [190, 54] width 10 height 12
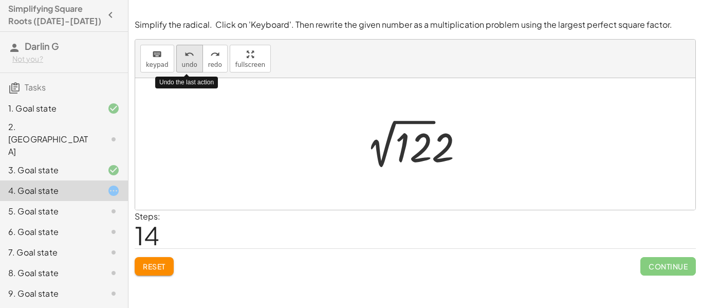
click at [176, 64] on button "undo undo" at bounding box center [189, 59] width 27 height 28
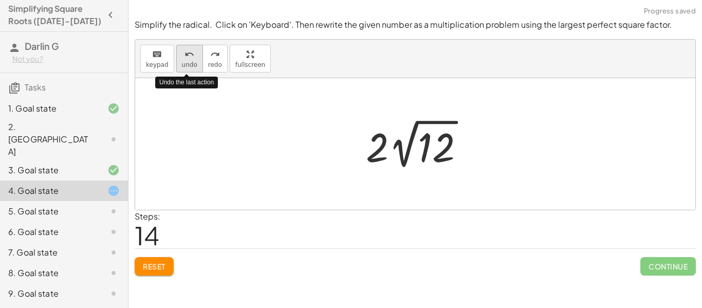
click at [176, 64] on button "undo undo" at bounding box center [189, 59] width 27 height 28
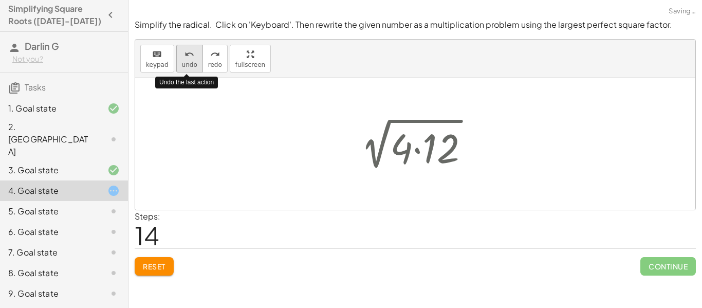
click at [182, 64] on span "undo" at bounding box center [189, 64] width 15 height 7
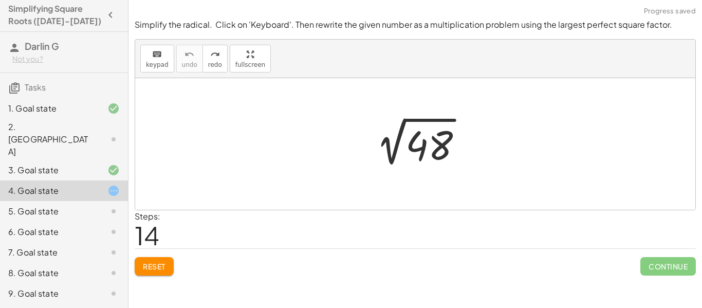
click at [139, 63] on div "keyboard keypad undo [PERSON_NAME] redo fullscreen" at bounding box center [415, 59] width 561 height 39
click at [137, 55] on div "keyboard keypad undo [PERSON_NAME] redo fullscreen" at bounding box center [415, 59] width 561 height 39
click at [153, 59] on icon "keyboard" at bounding box center [157, 54] width 10 height 12
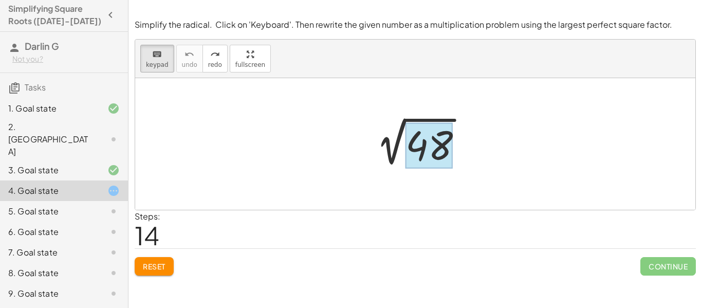
click at [432, 130] on div at bounding box center [429, 146] width 47 height 46
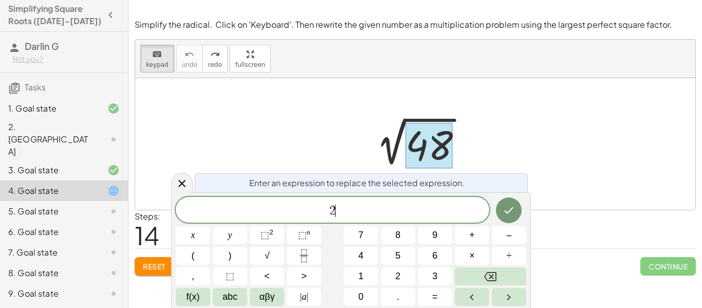
scroll to position [10, 0]
click at [475, 251] on button "×" at bounding box center [472, 256] width 34 height 18
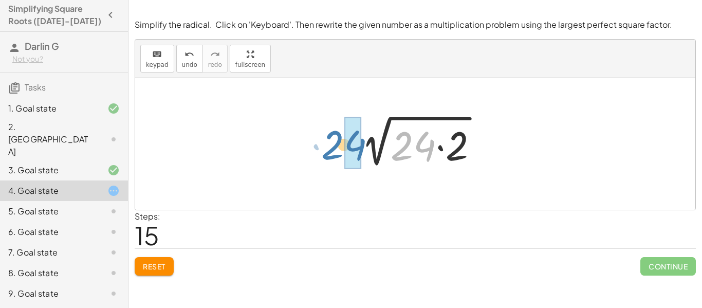
drag, startPoint x: 405, startPoint y: 154, endPoint x: 333, endPoint y: 153, distance: 72.5
click at [333, 153] on div "2 √ 48 · 24 2 √ ( · 24 · 2 )" at bounding box center [415, 144] width 561 height 132
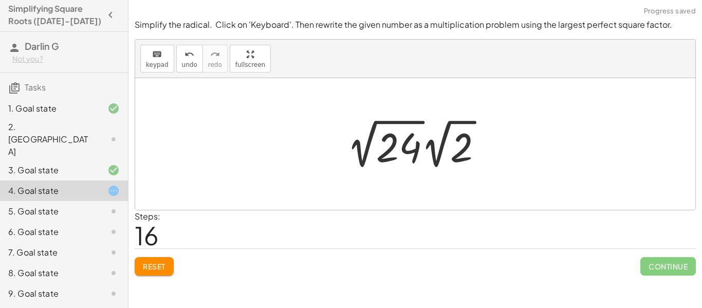
click at [363, 155] on div at bounding box center [419, 144] width 154 height 57
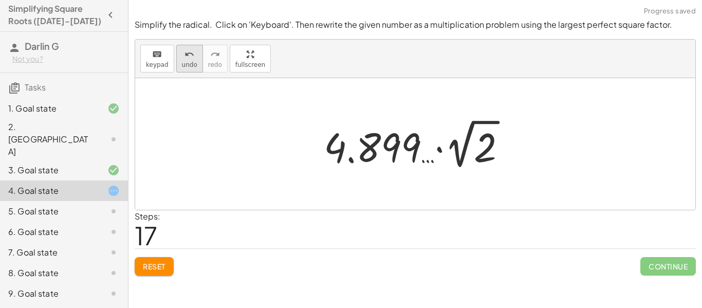
click at [188, 62] on span "undo" at bounding box center [189, 64] width 15 height 7
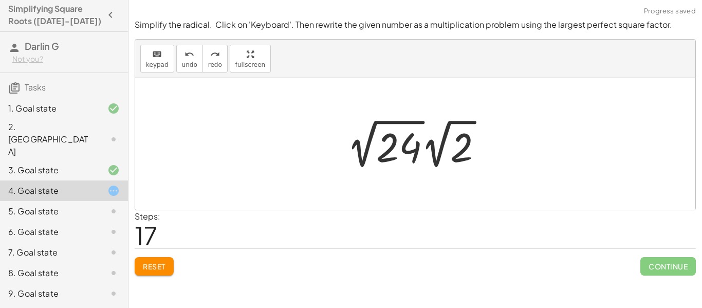
click at [441, 150] on div at bounding box center [419, 144] width 154 height 57
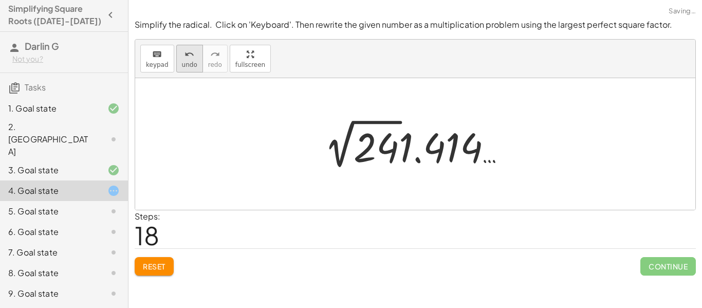
click at [188, 65] on span "undo" at bounding box center [189, 64] width 15 height 7
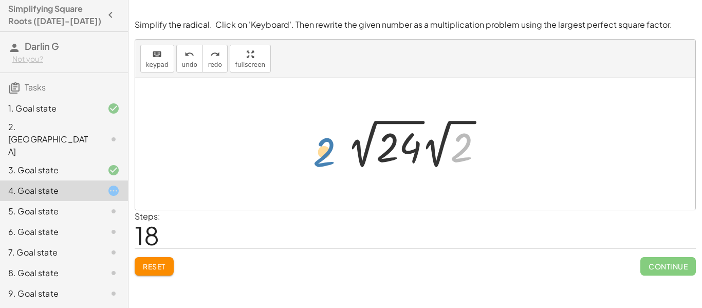
drag, startPoint x: 458, startPoint y: 146, endPoint x: 319, endPoint y: 151, distance: 138.9
click at [438, 149] on div at bounding box center [419, 144] width 154 height 57
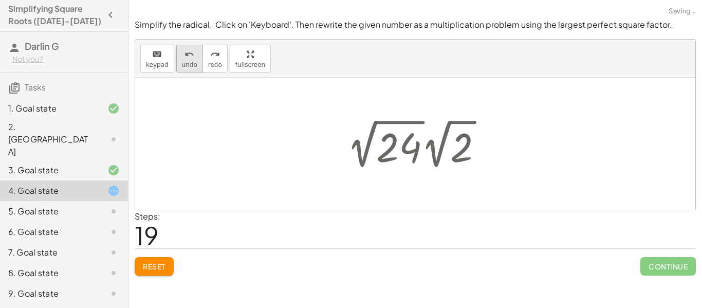
click at [182, 68] on span "undo" at bounding box center [189, 64] width 15 height 7
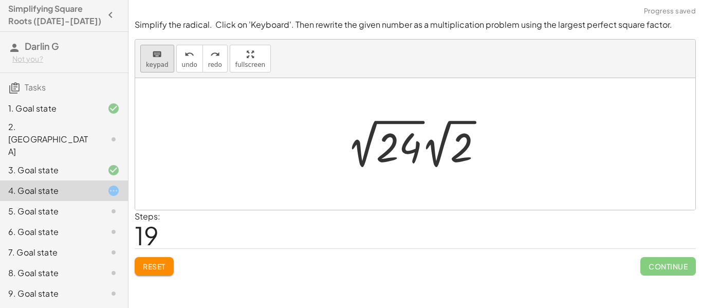
click at [166, 53] on div "keyboard" at bounding box center [157, 54] width 23 height 12
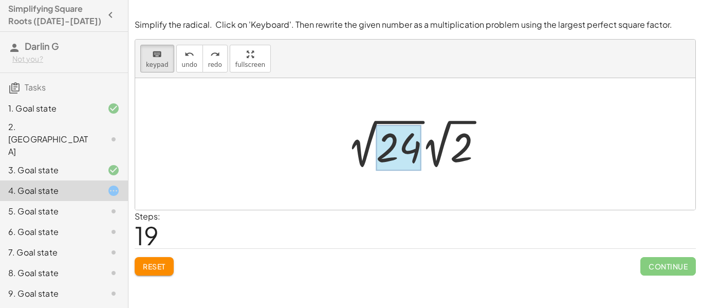
click at [389, 164] on div at bounding box center [398, 148] width 45 height 46
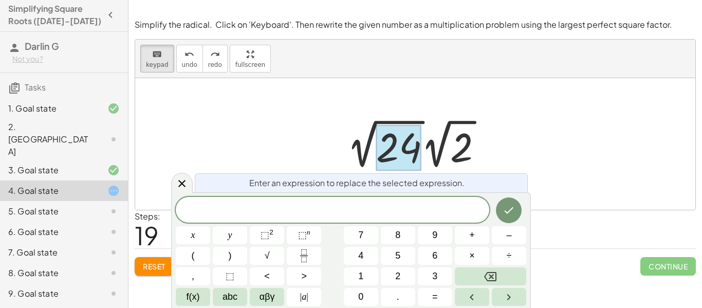
scroll to position [12, 0]
click at [321, 136] on div at bounding box center [415, 144] width 561 height 132
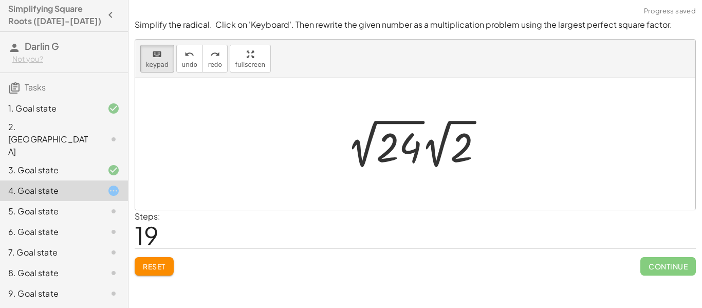
click at [93, 308] on div at bounding box center [105, 314] width 29 height 12
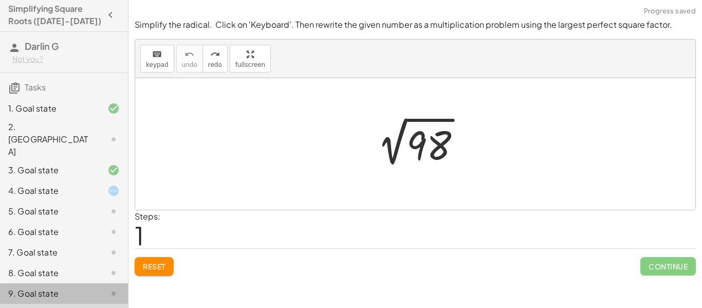
click at [77, 283] on div "9. Goal state" at bounding box center [64, 293] width 128 height 21
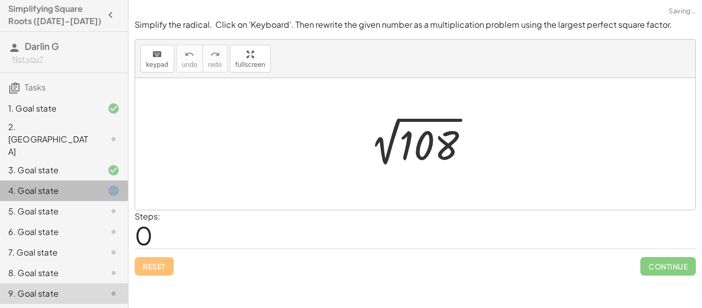
click at [100, 185] on div at bounding box center [105, 191] width 29 height 12
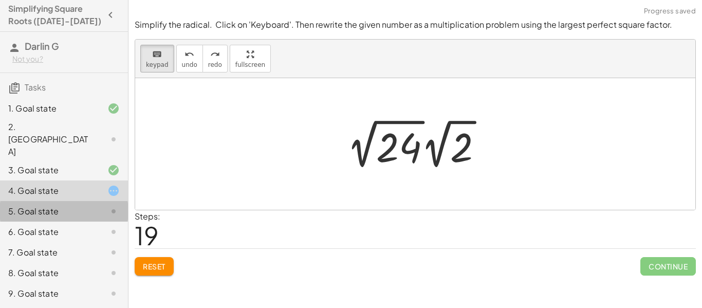
click at [101, 205] on div at bounding box center [105, 211] width 29 height 12
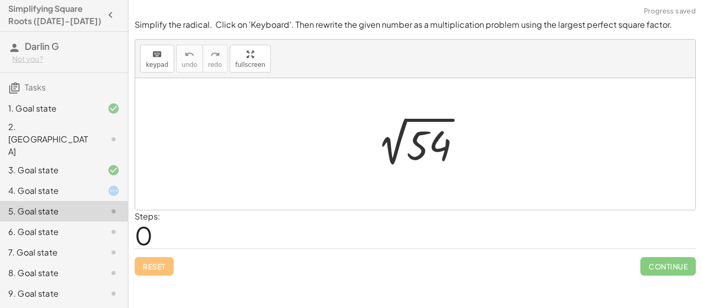
click at [96, 185] on div at bounding box center [105, 191] width 29 height 12
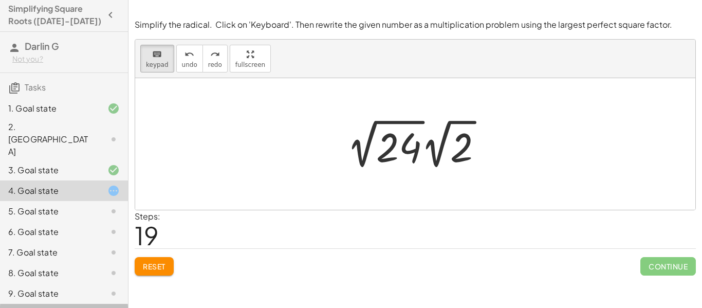
click at [44, 308] on div "10. Goal state" at bounding box center [49, 314] width 83 height 12
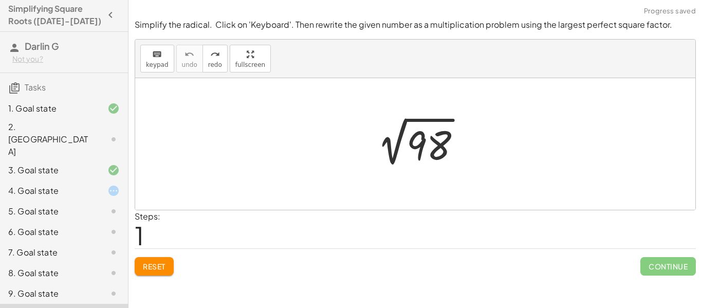
click at [49, 185] on div "4. Goal state" at bounding box center [49, 191] width 83 height 12
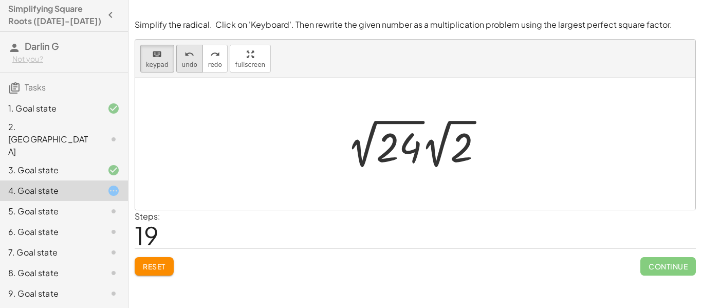
click at [182, 64] on span "undo" at bounding box center [189, 64] width 15 height 7
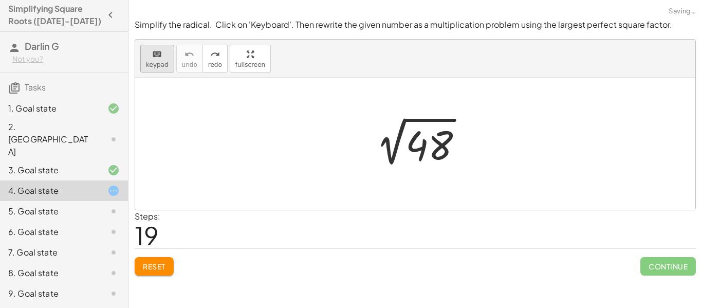
click at [167, 61] on button "keyboard keypad" at bounding box center [157, 59] width 34 height 28
click at [419, 152] on div at bounding box center [429, 146] width 47 height 46
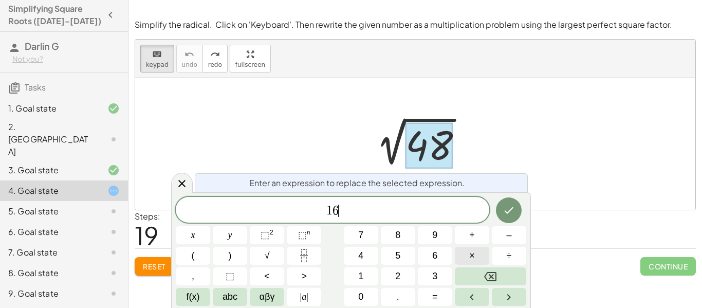
click at [472, 255] on span "×" at bounding box center [472, 256] width 6 height 14
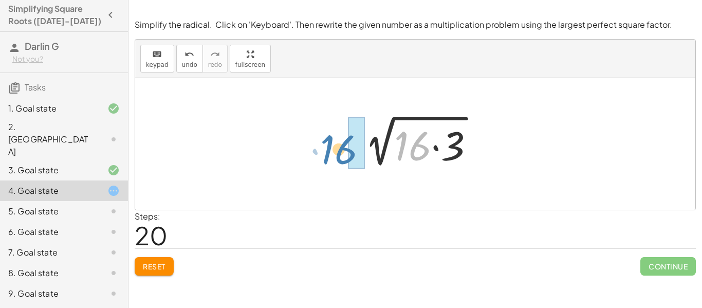
drag, startPoint x: 408, startPoint y: 151, endPoint x: 336, endPoint y: 155, distance: 71.6
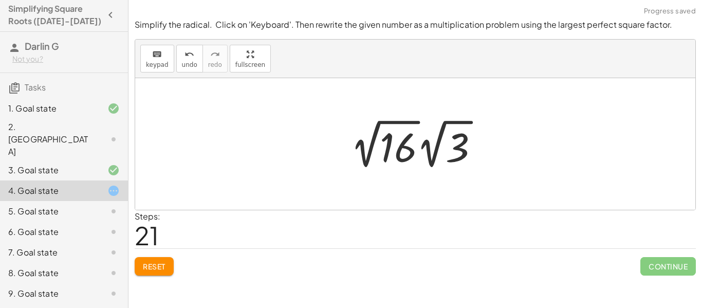
click at [429, 154] on div at bounding box center [419, 144] width 147 height 57
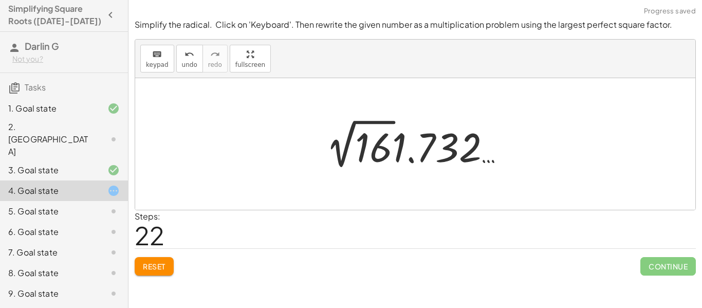
click at [343, 156] on div at bounding box center [419, 144] width 197 height 57
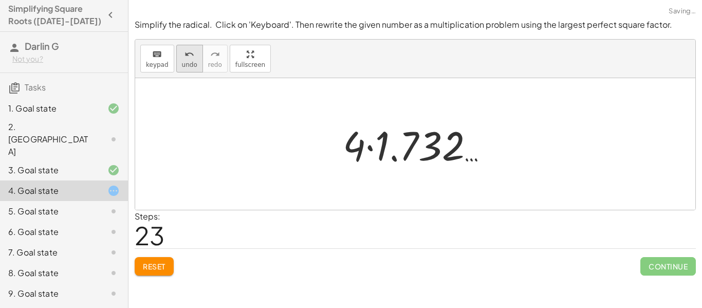
click at [194, 70] on button "undo undo" at bounding box center [189, 59] width 27 height 28
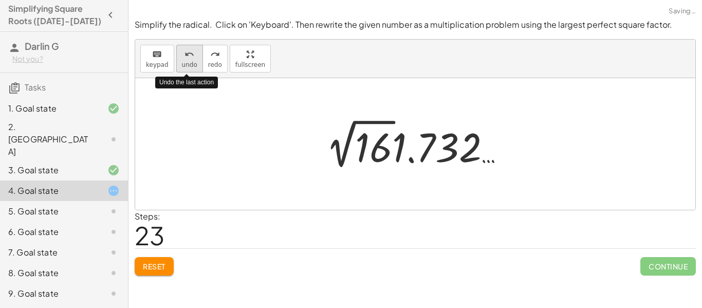
click at [194, 70] on button "undo undo" at bounding box center [189, 59] width 27 height 28
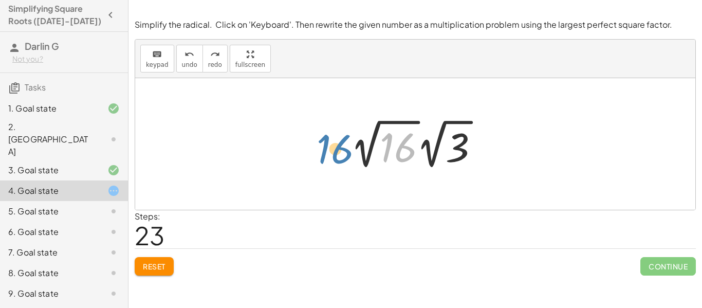
drag, startPoint x: 386, startPoint y: 146, endPoint x: 321, endPoint y: 147, distance: 64.8
click at [321, 147] on div "2 √ 48 2 √ ( · 16 · 3 ) 16 · 2 √ 16 · 2 √ 3" at bounding box center [415, 144] width 561 height 132
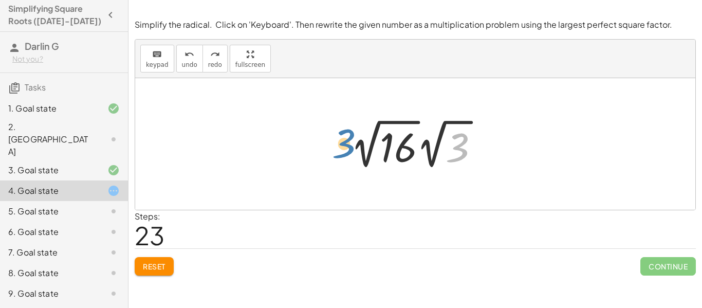
drag, startPoint x: 458, startPoint y: 142, endPoint x: 341, endPoint y: 138, distance: 116.8
drag, startPoint x: 462, startPoint y: 160, endPoint x: 417, endPoint y: 158, distance: 45.8
click at [417, 158] on div at bounding box center [419, 144] width 147 height 57
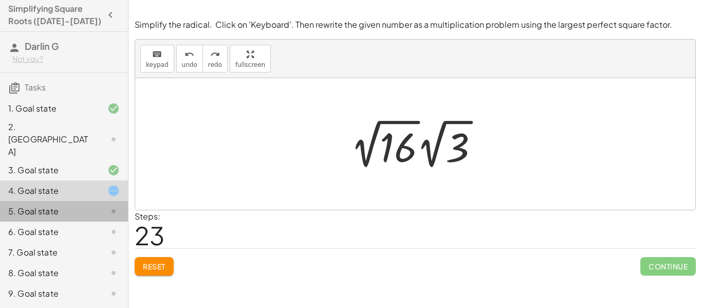
click at [87, 205] on div "5. Goal state" at bounding box center [49, 211] width 83 height 12
